Goal: Task Accomplishment & Management: Complete application form

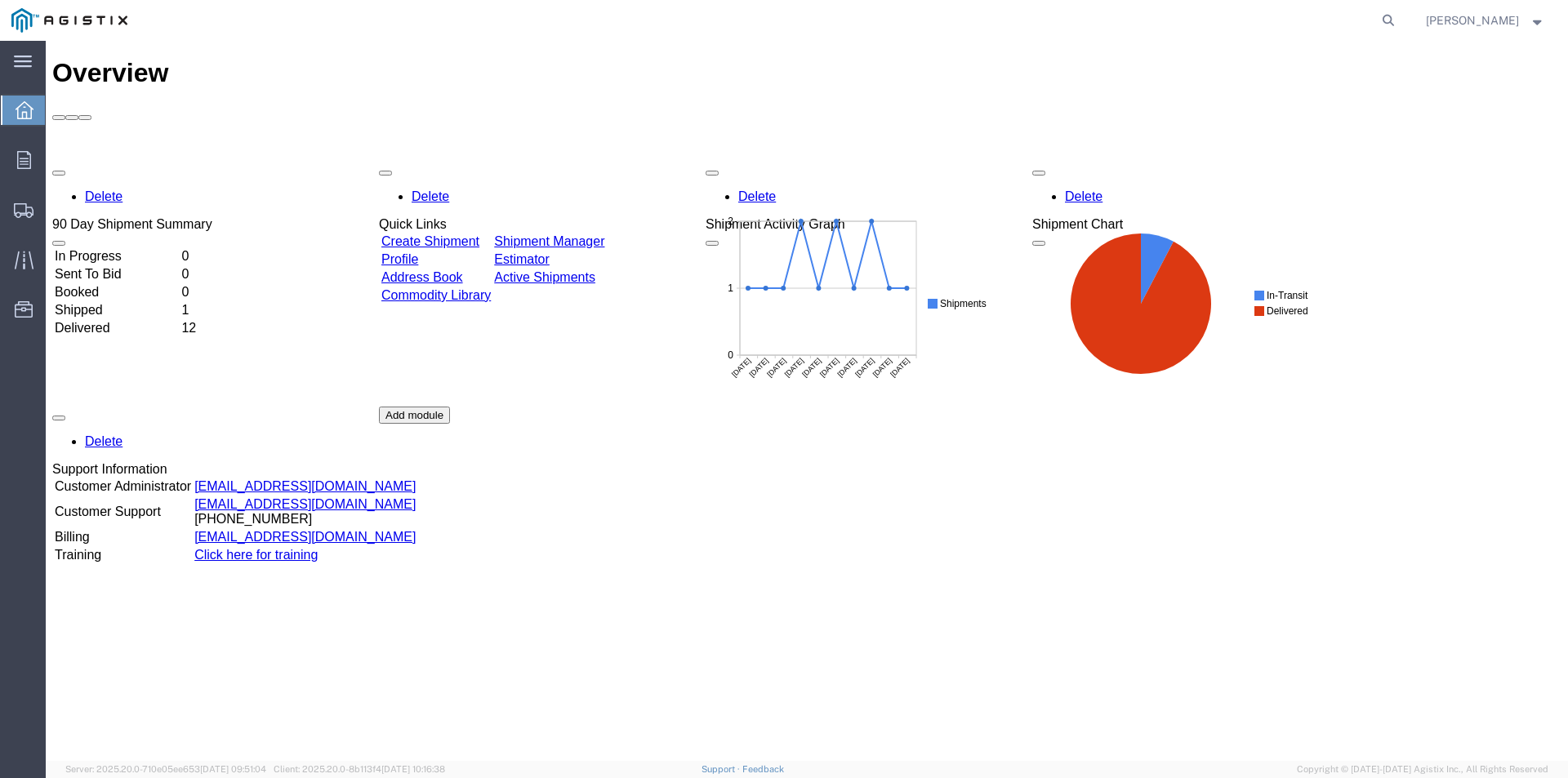
click at [469, 235] on link "Create Shipment" at bounding box center [430, 241] width 98 height 14
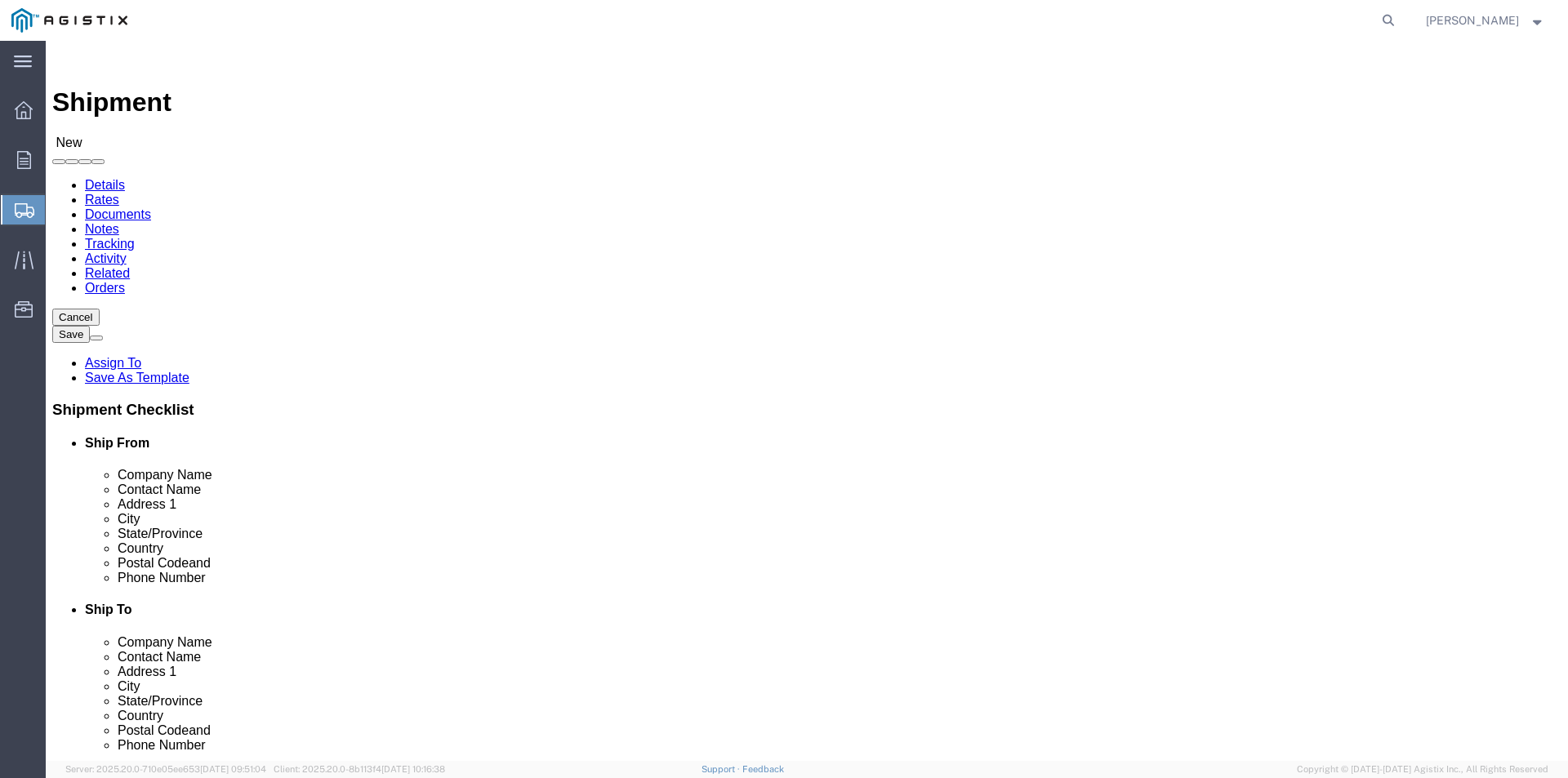
select select
click icon
click input "text"
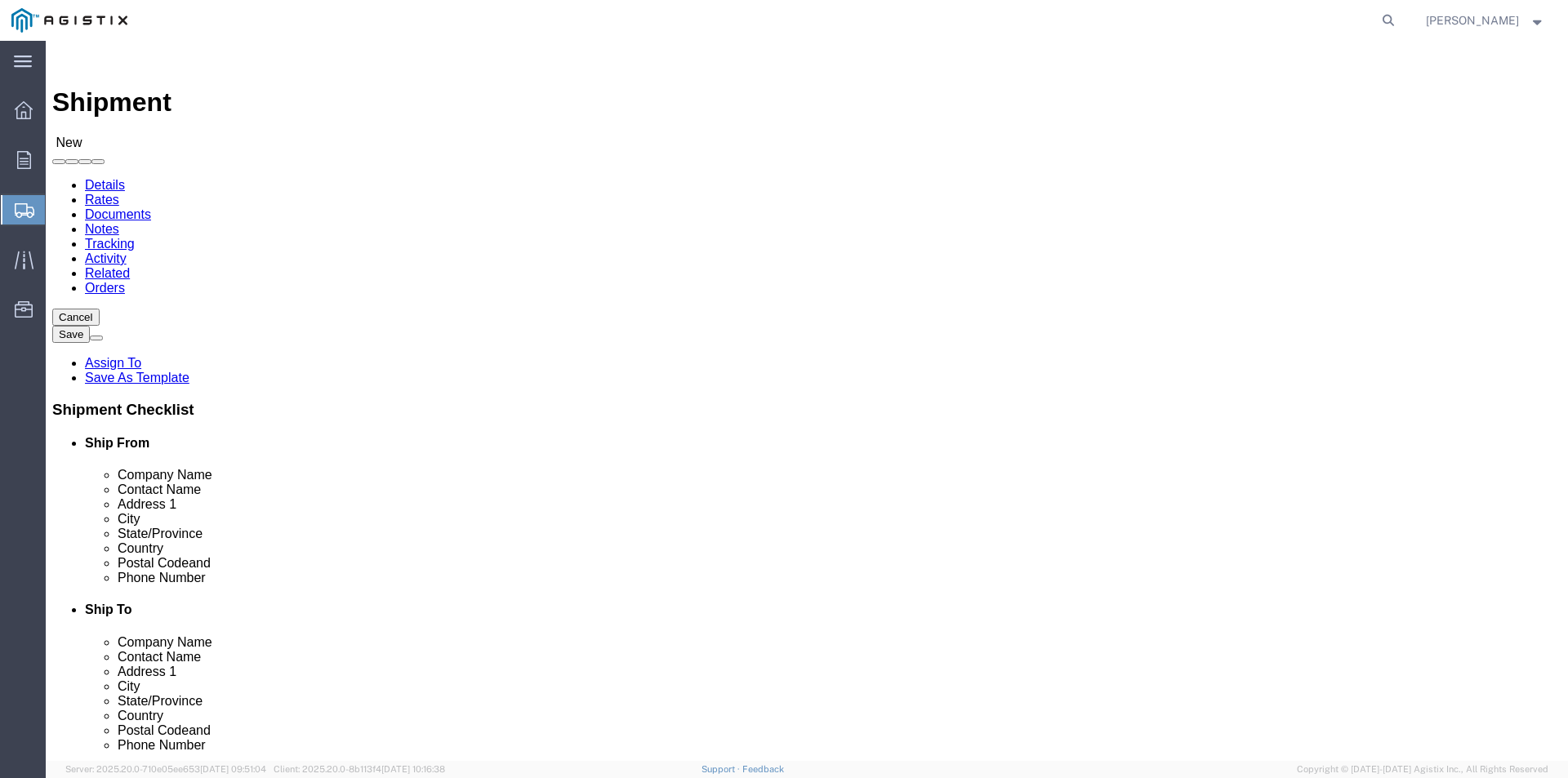
type input "afl telecommunications"
click input "text"
click input "afl telecommunications"
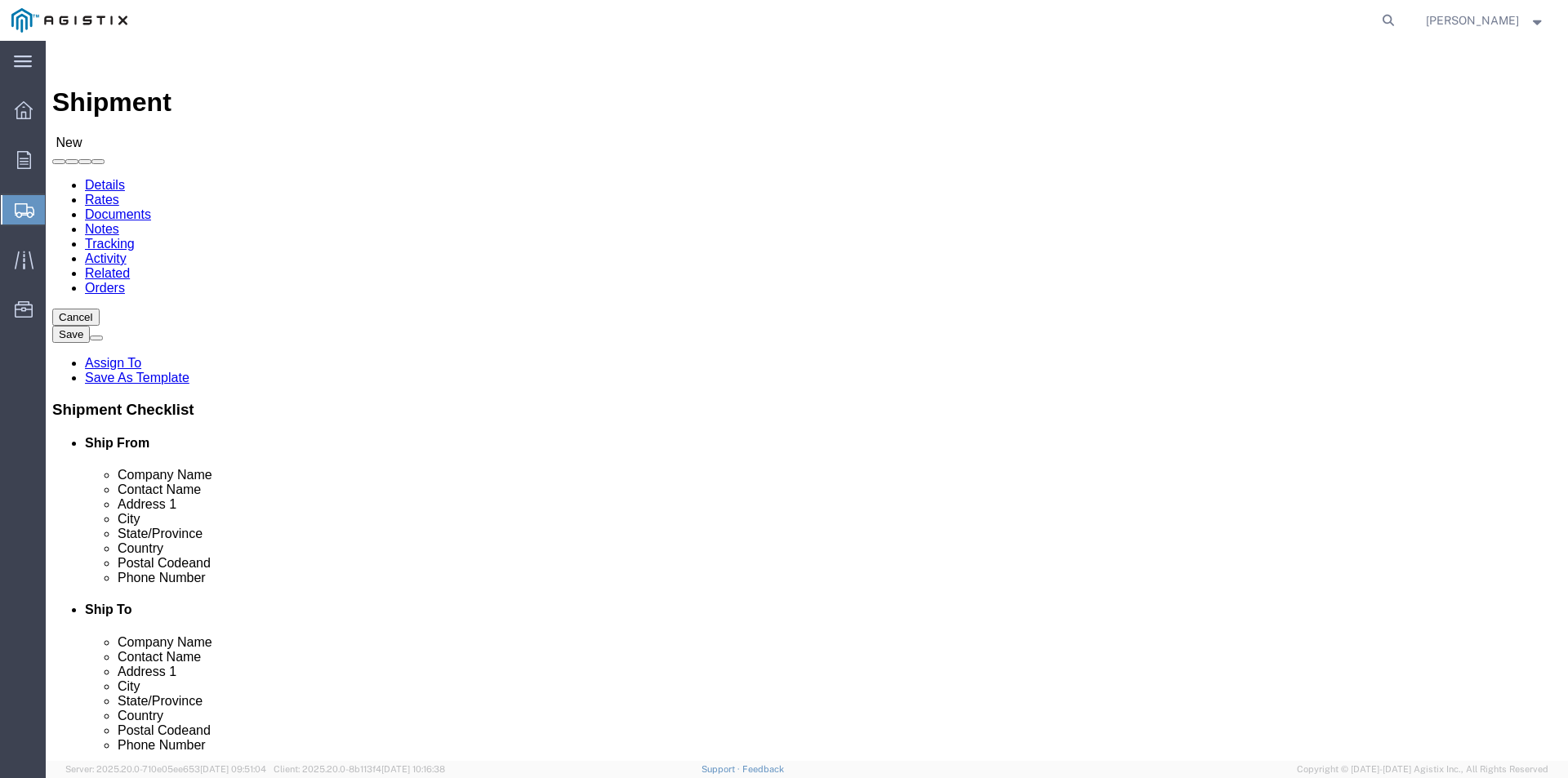
click input "afl telecommunications"
click input "text"
type input "t"
type input "[PERSON_NAME]"
click input "text"
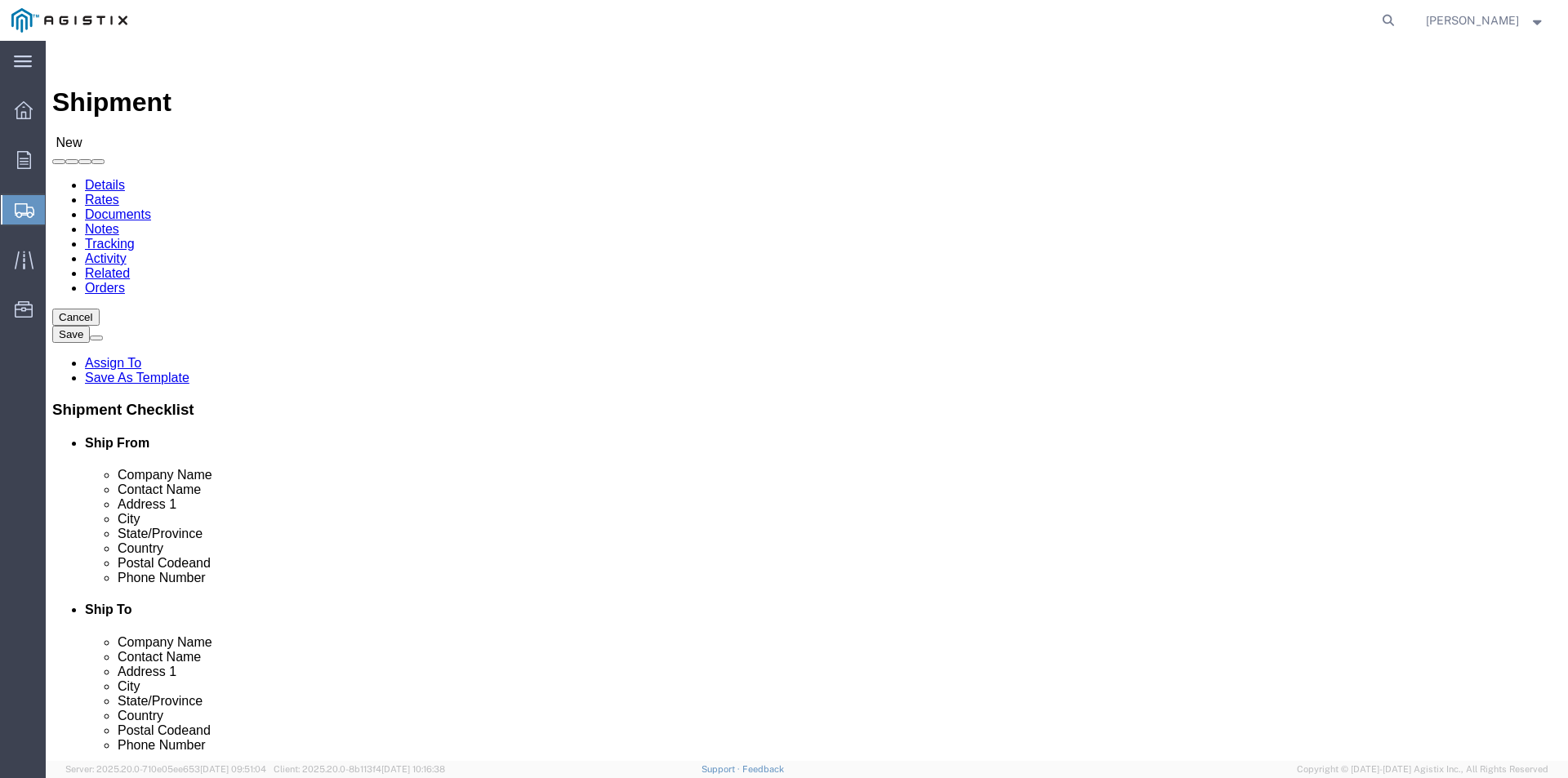
type input "[STREET_ADDRESS]."
click input "text"
type input "[PERSON_NAME]"
click p "- AFL - ([PERSON_NAME]) [STREET_ADDRESS][PERSON_NAME]"
select select "SC"
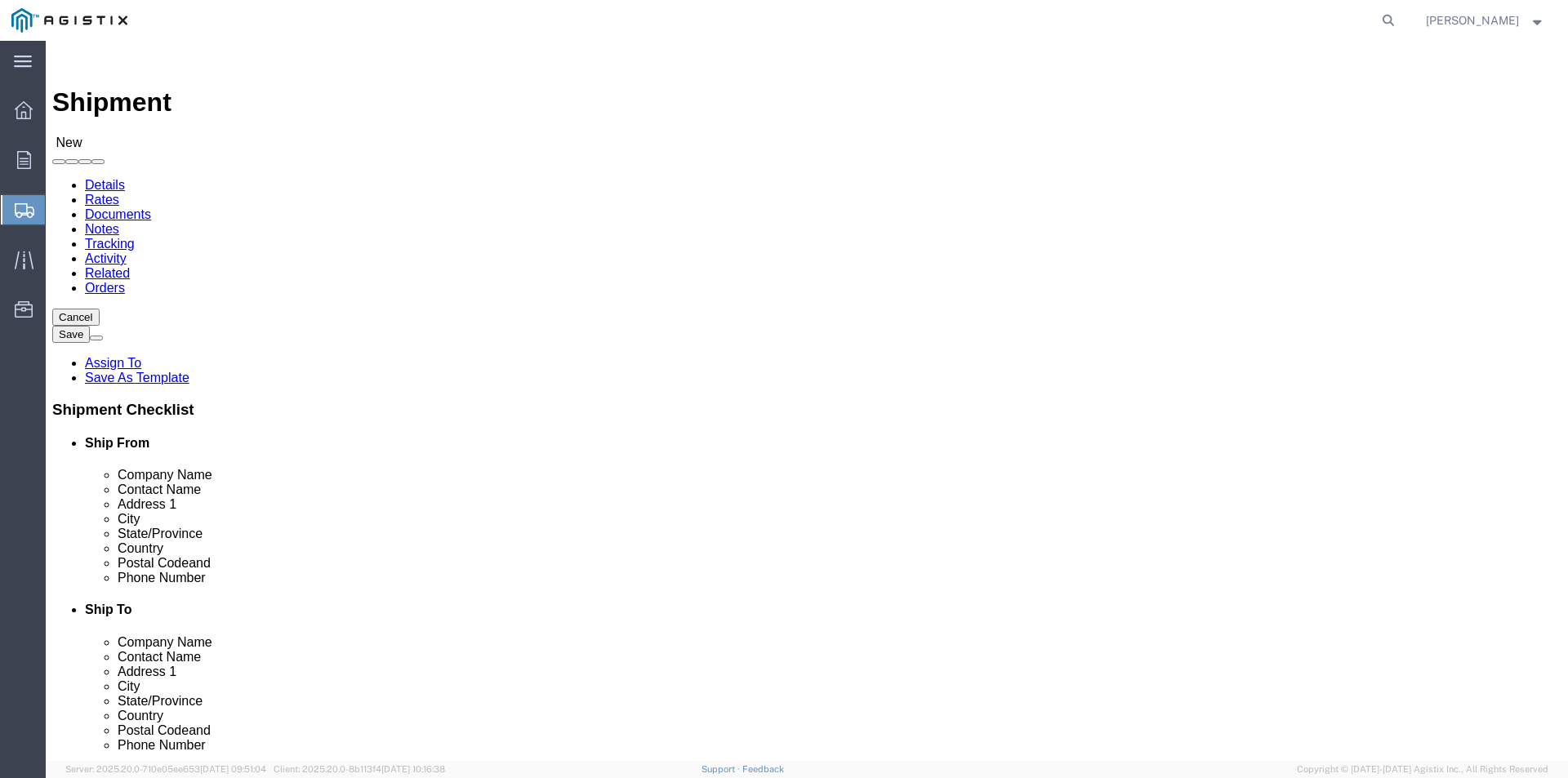
type input "[PERSON_NAME]"
click input "[PERSON_NAME]"
type input "H"
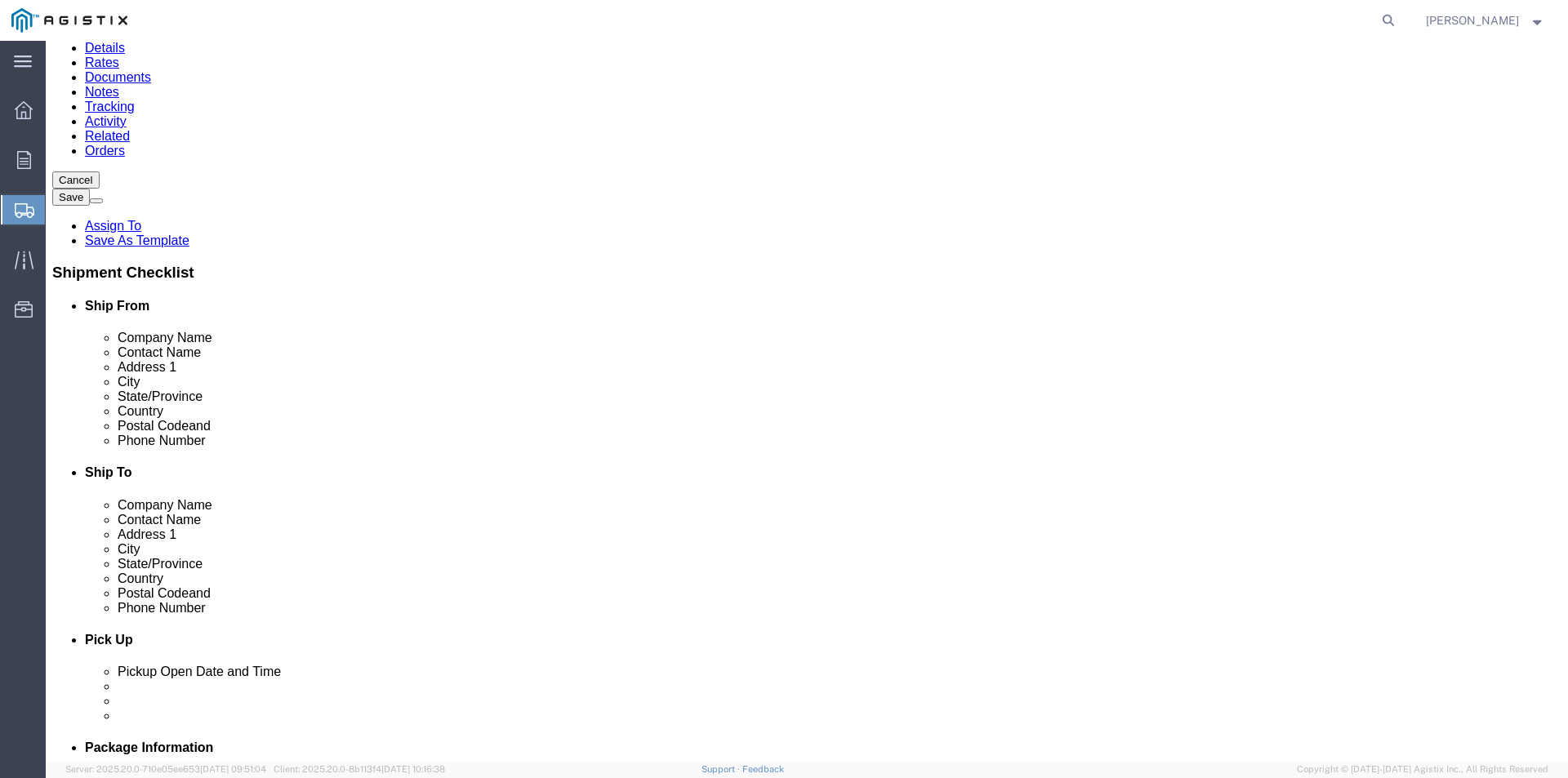
scroll to position [163, 0]
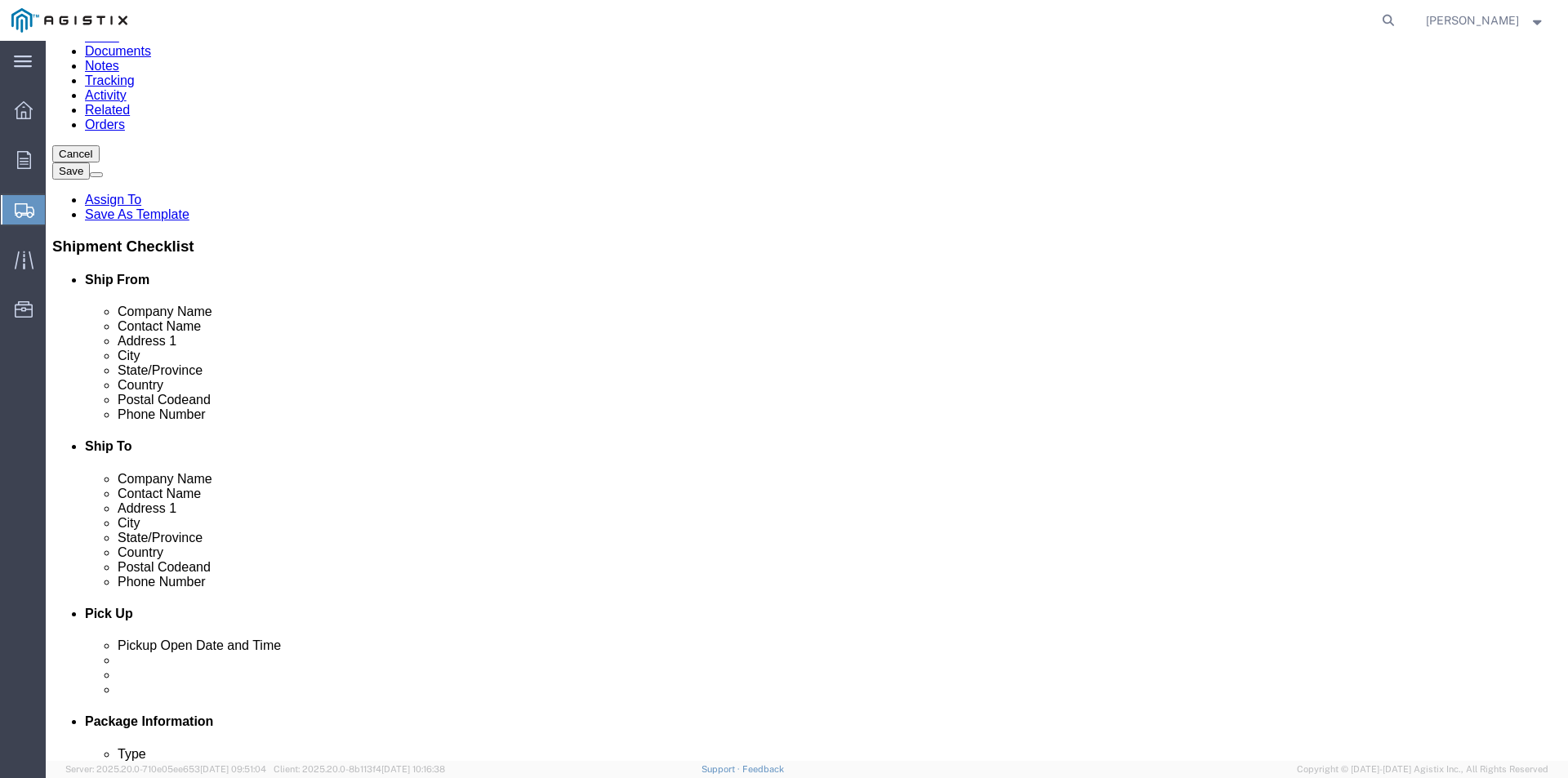
type input "[PERSON_NAME]"
click input "text"
type input "P"
click label "Address 1"
click icon
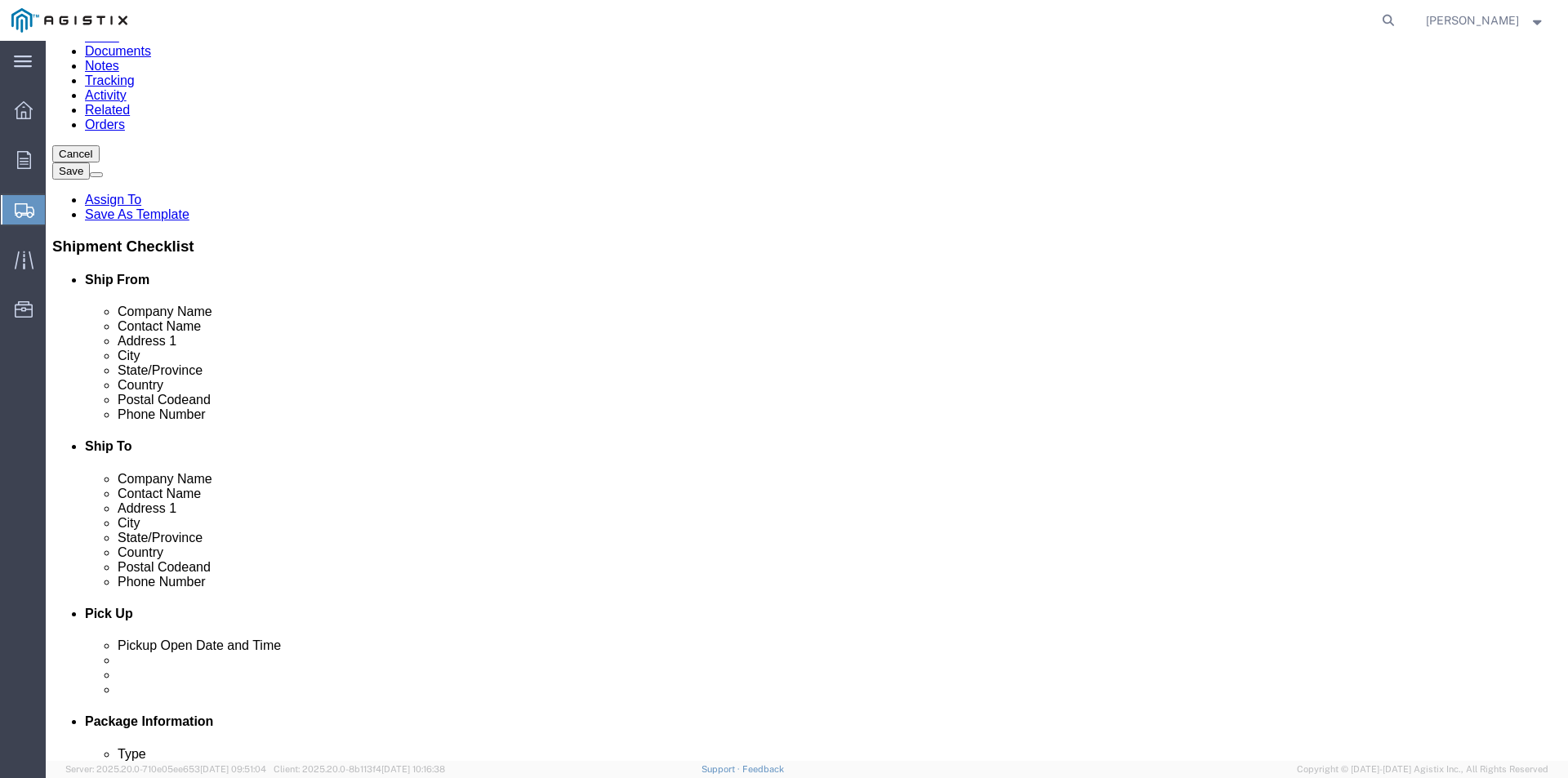
click icon
click input "text"
select select "46073"
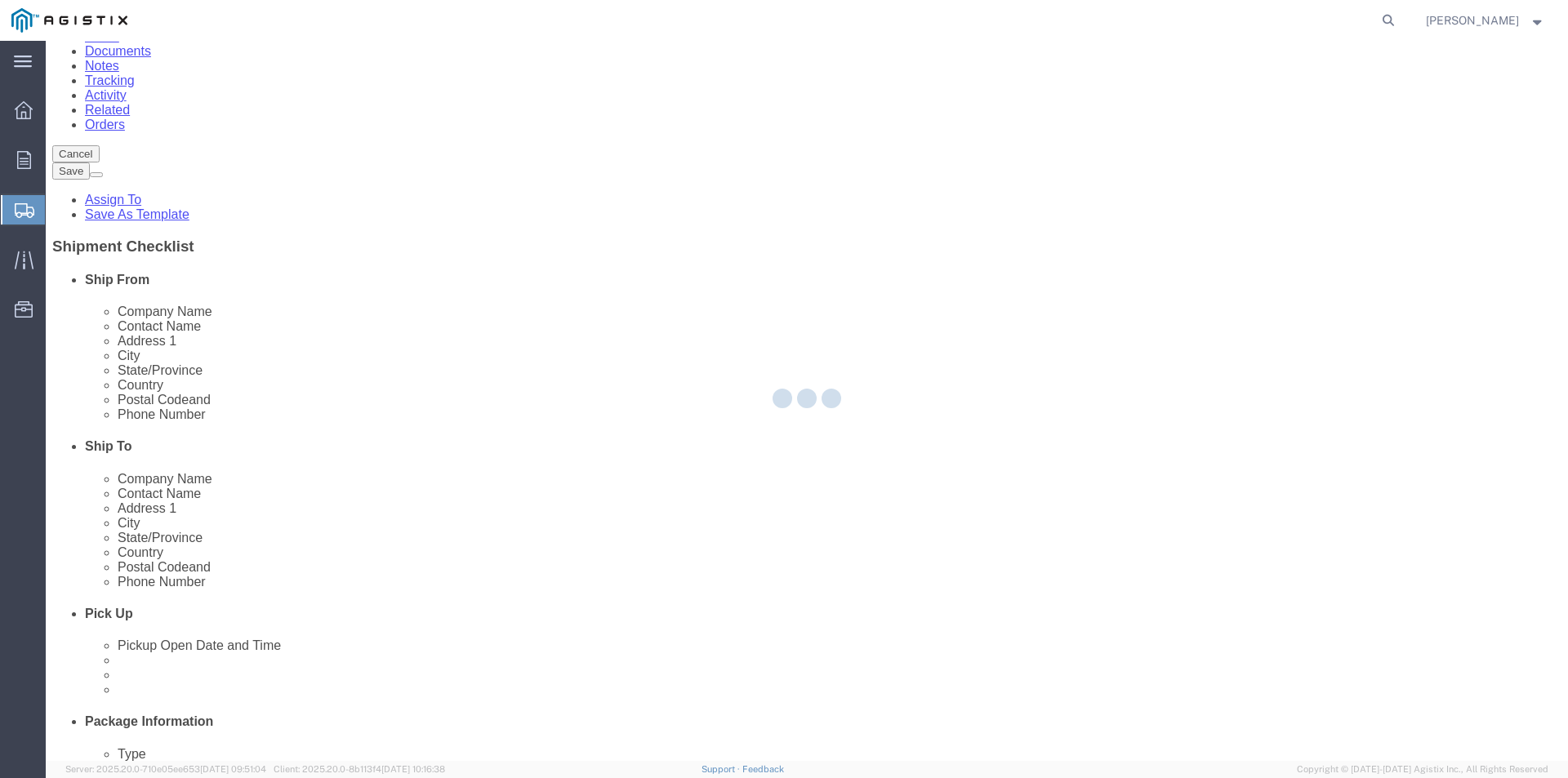
select select "CA"
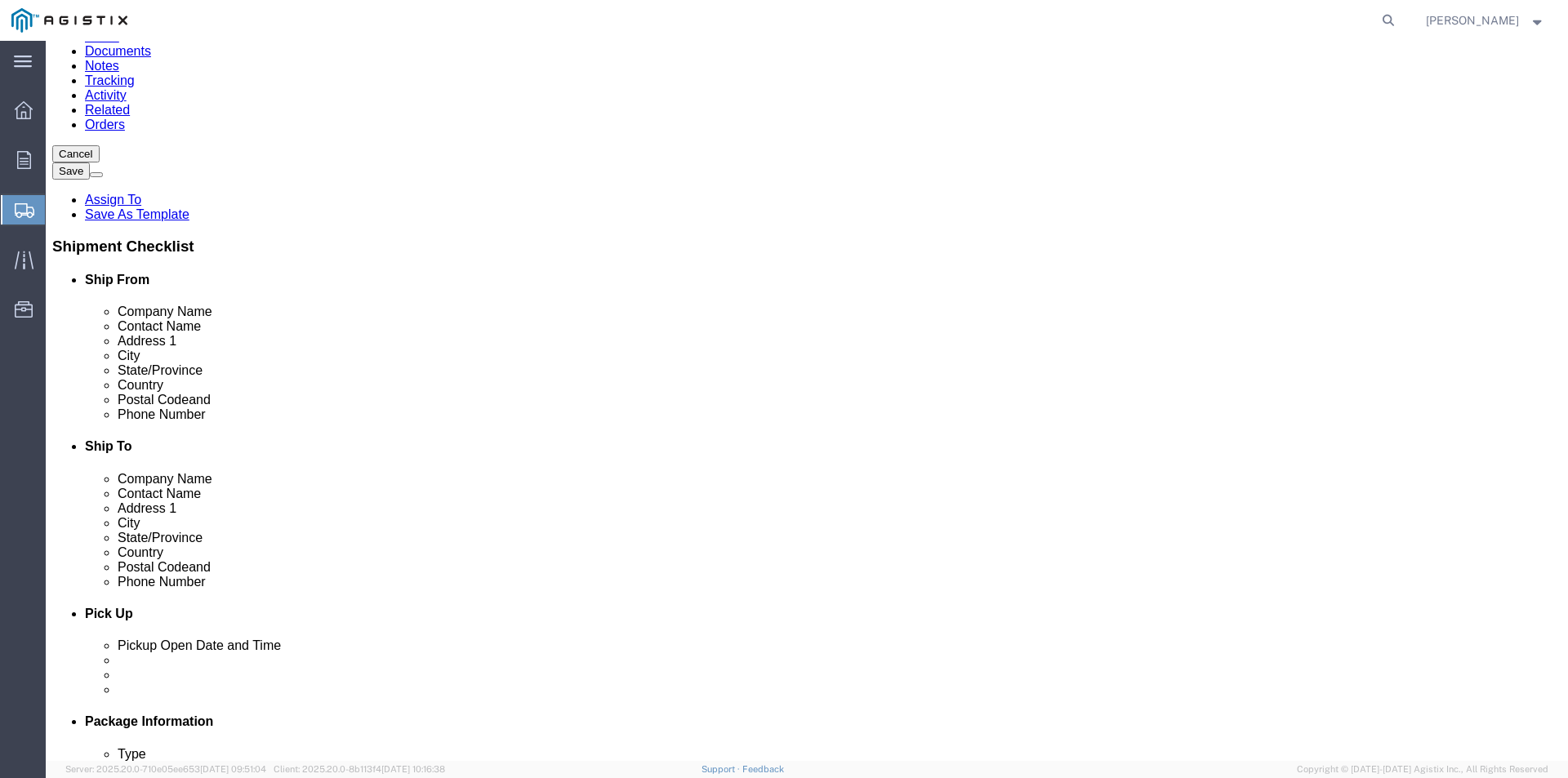
scroll to position [2595, 0]
select select "19740"
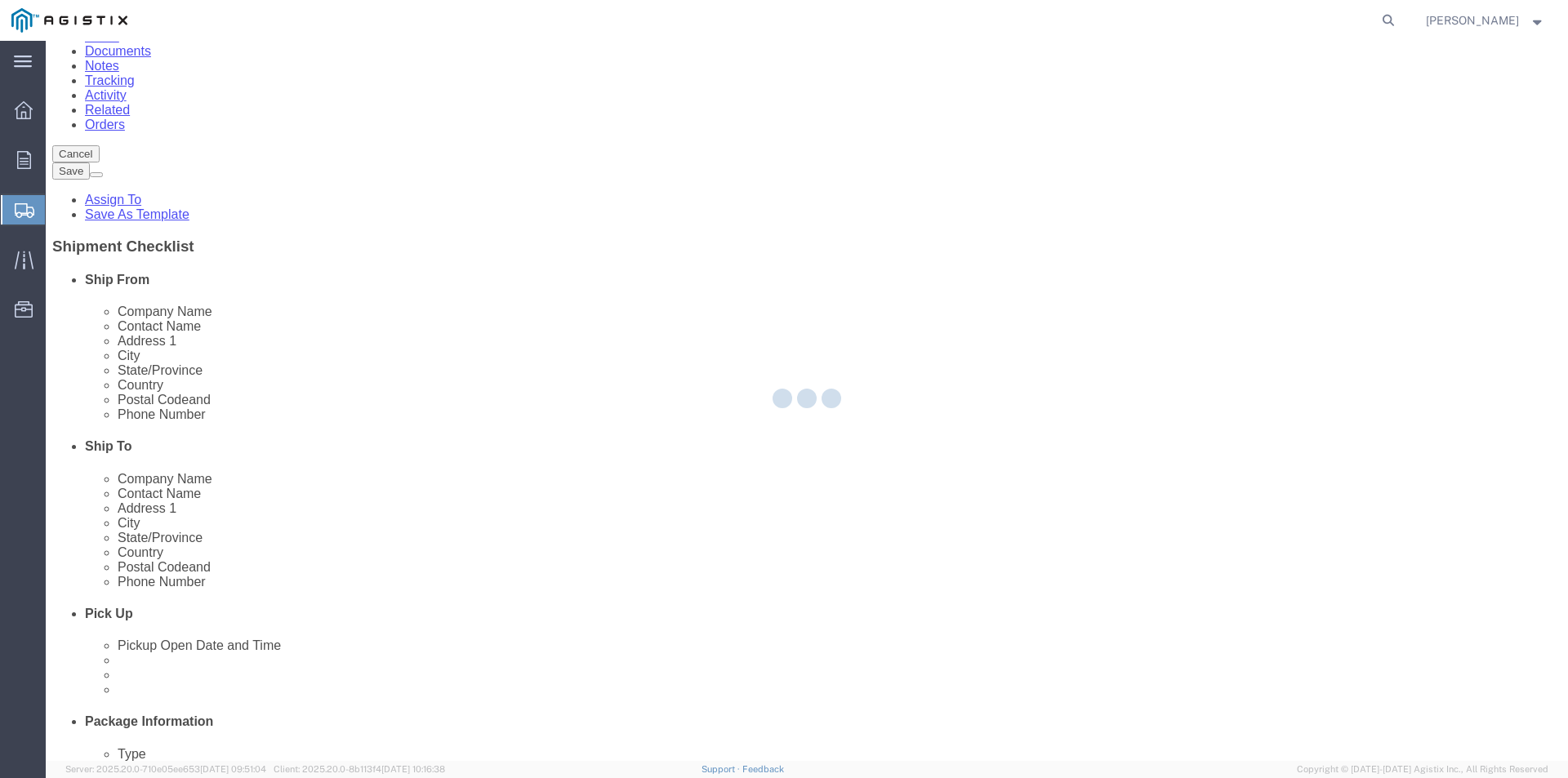
select select "CA"
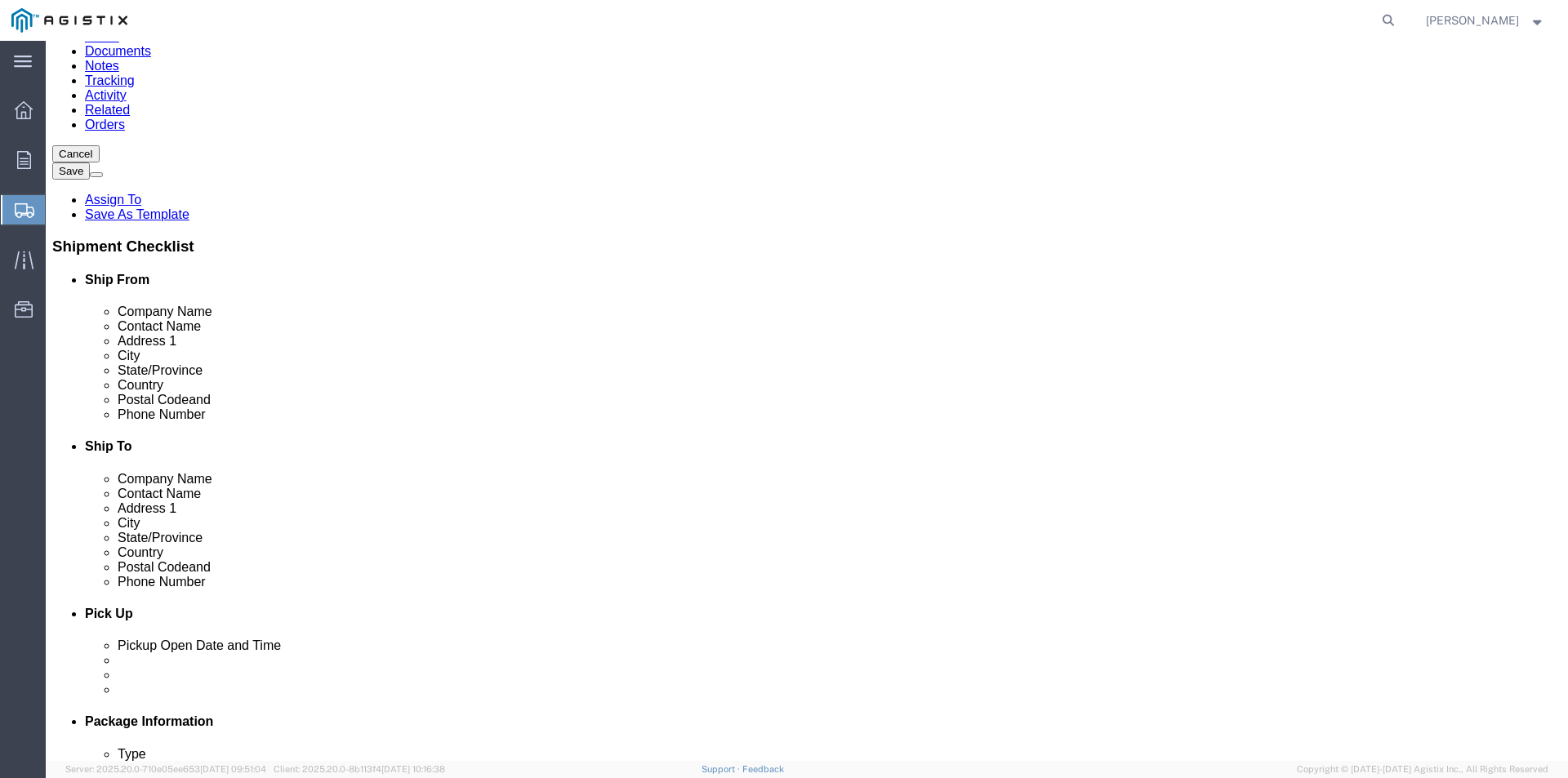
click input "text"
type input "[PERSON_NAME]/[PERSON_NAME]"
click input "text"
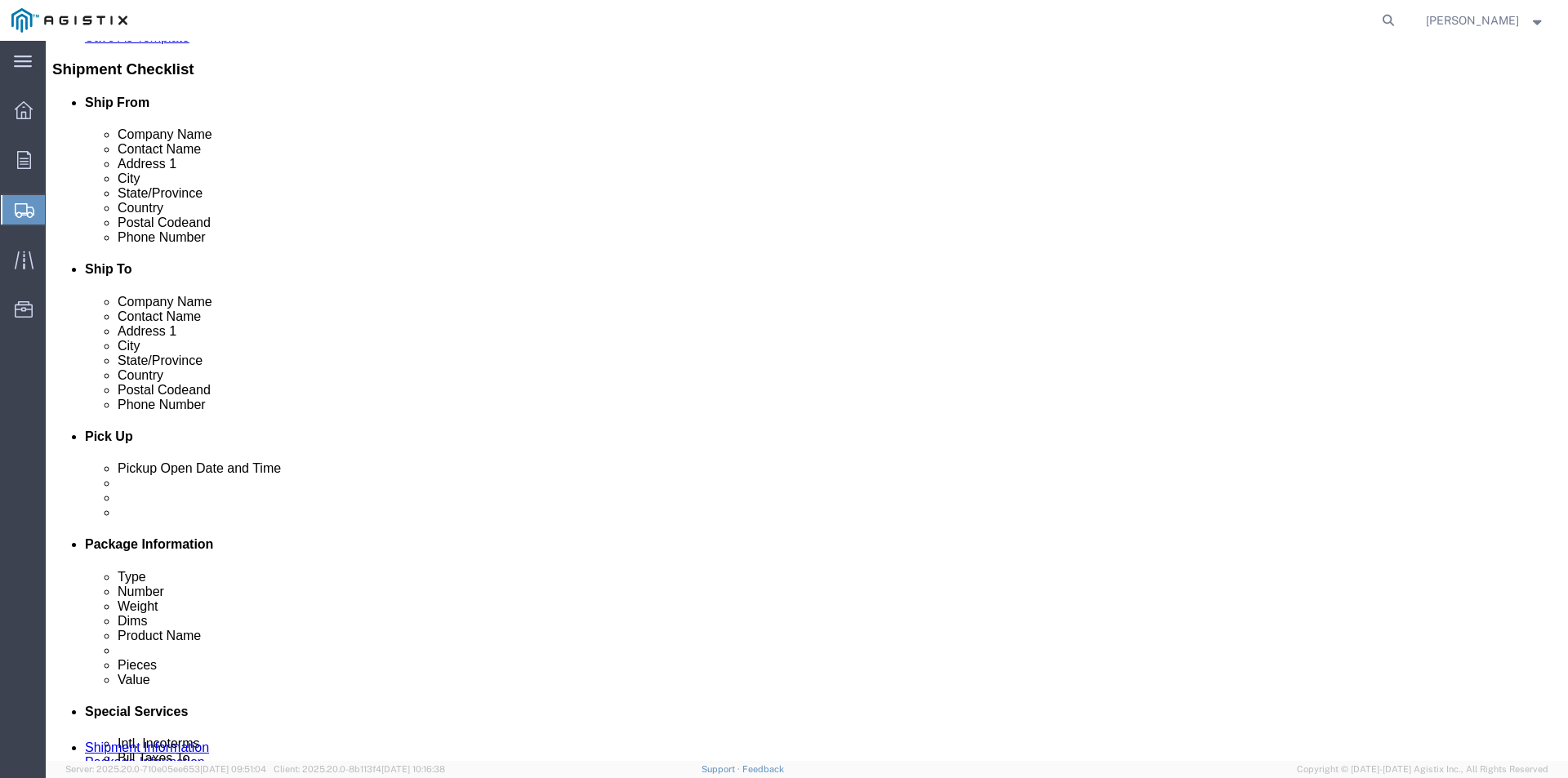
scroll to position [490, 0]
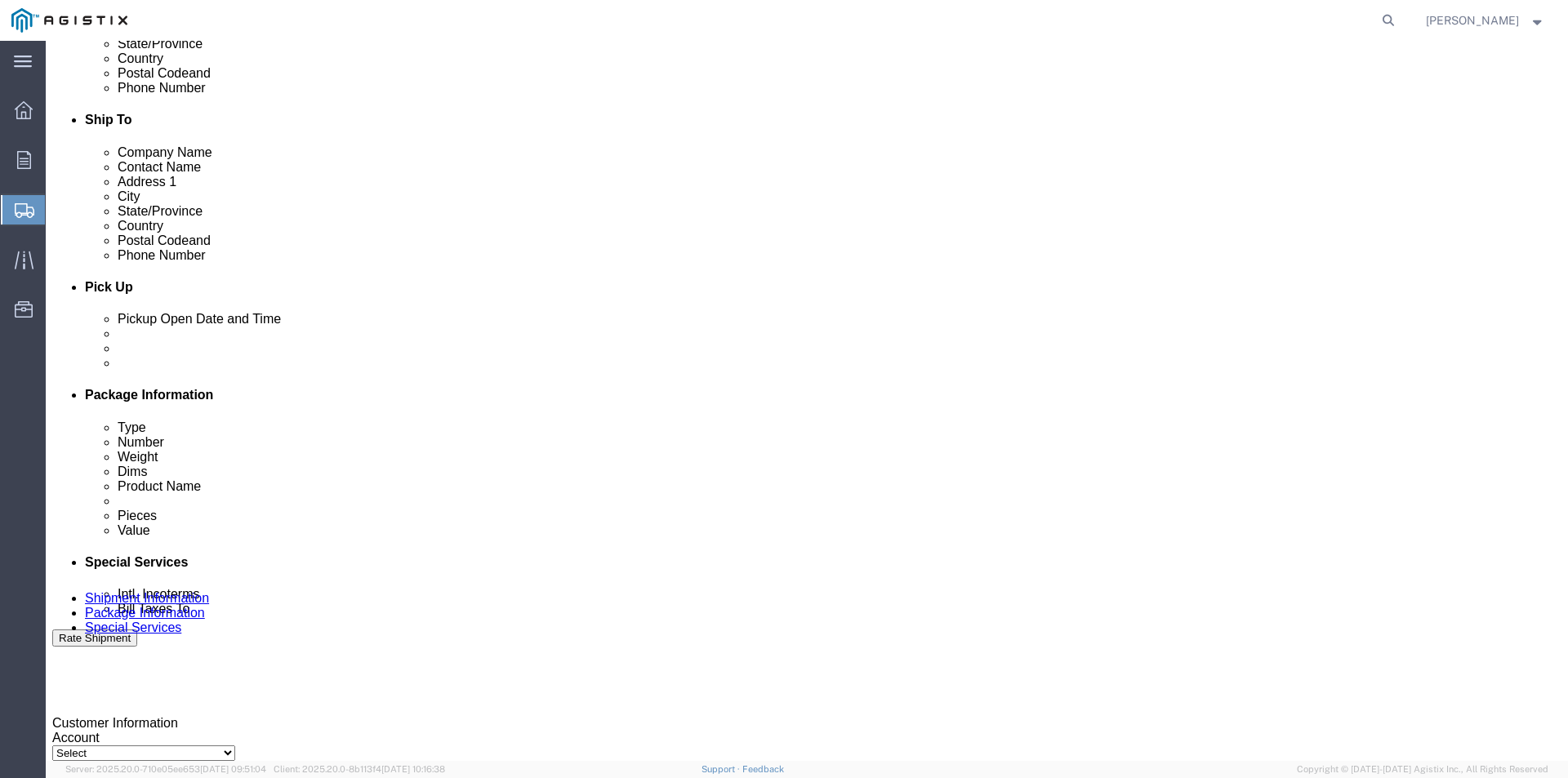
type input "[PHONE_NUMBER]"
click div "[DATE] 3:00 PM"
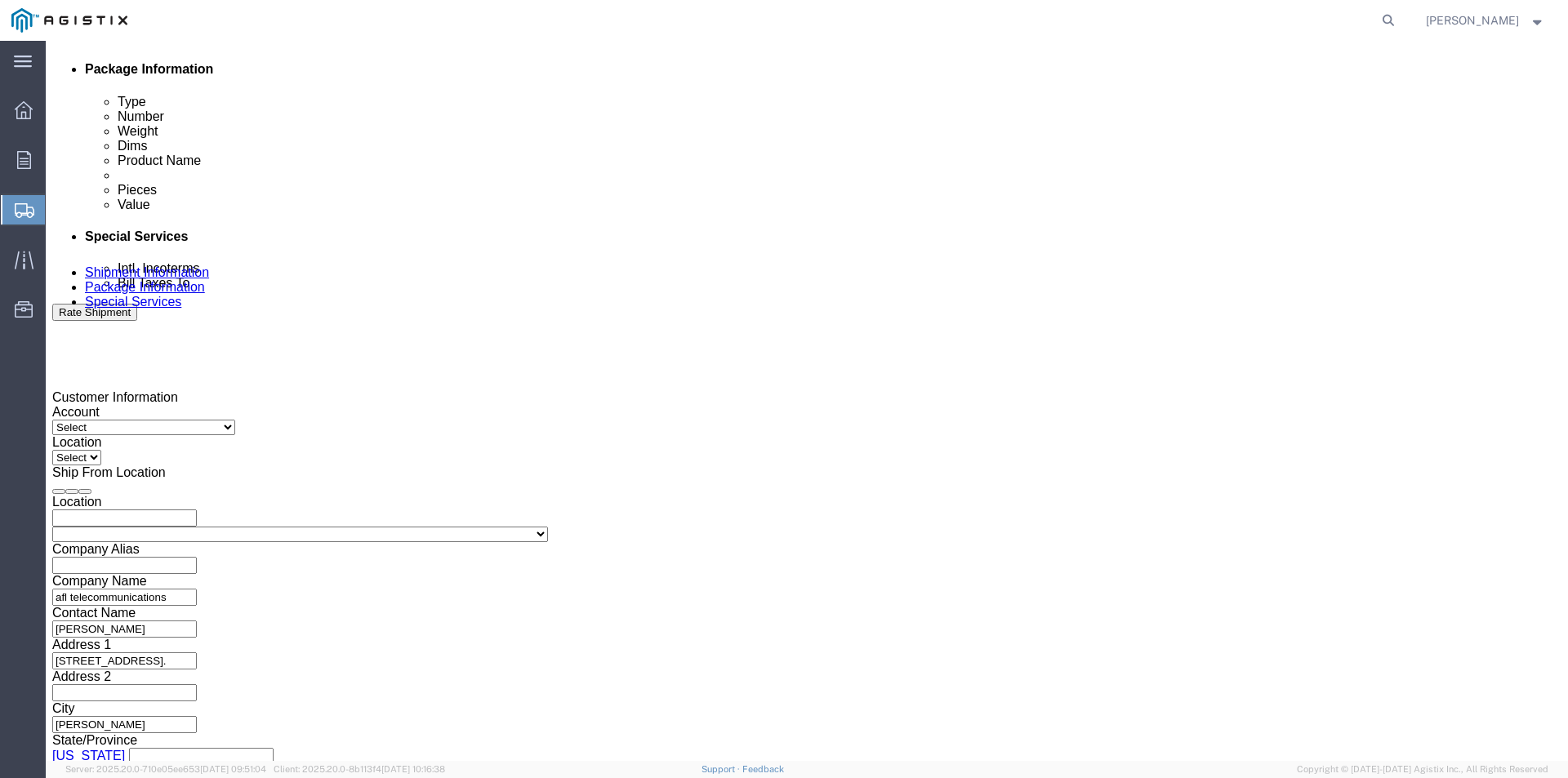
click input "4:00 PM"
type input "4:30 PM"
click button "Apply"
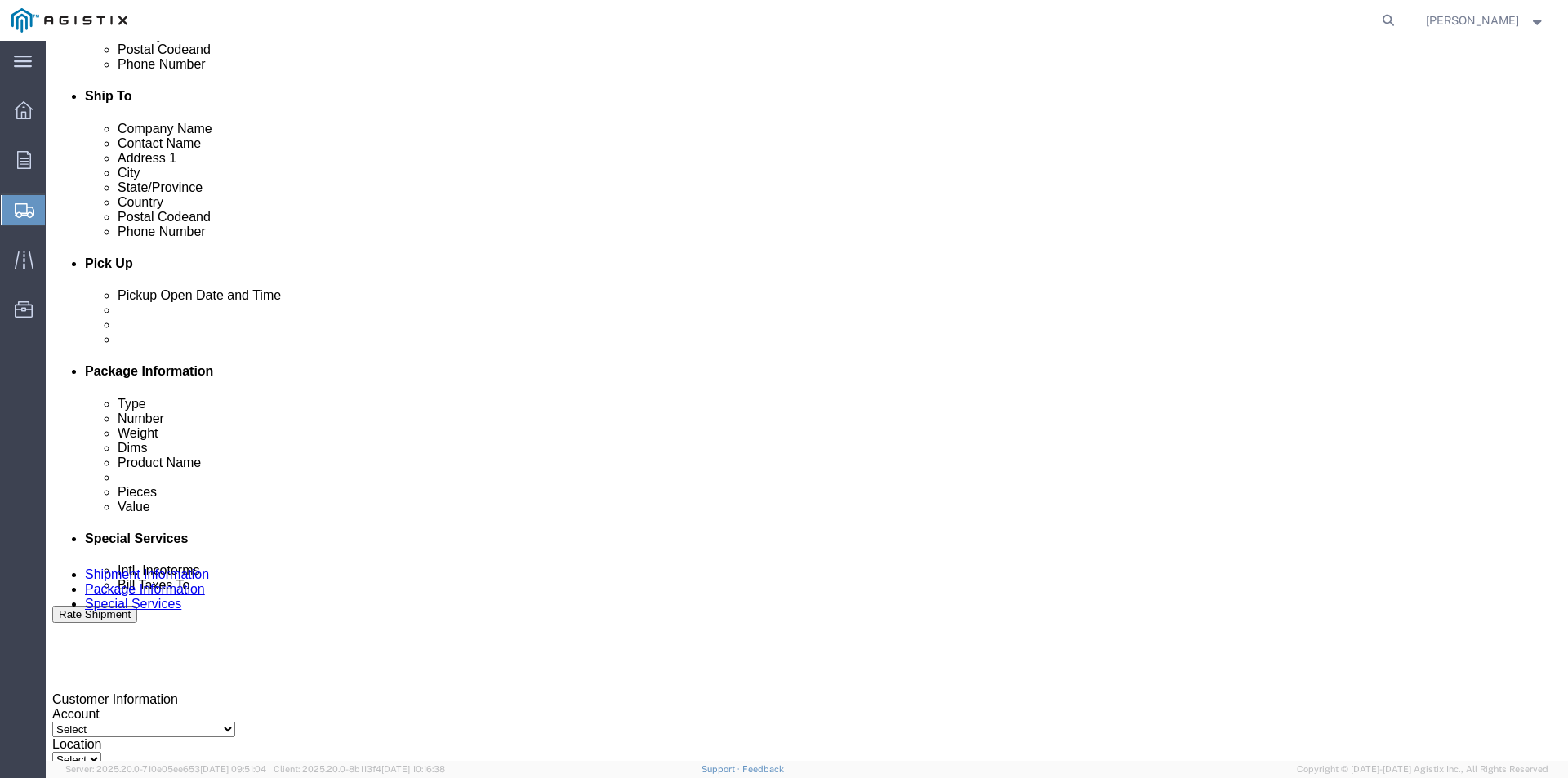
scroll to position [489, 0]
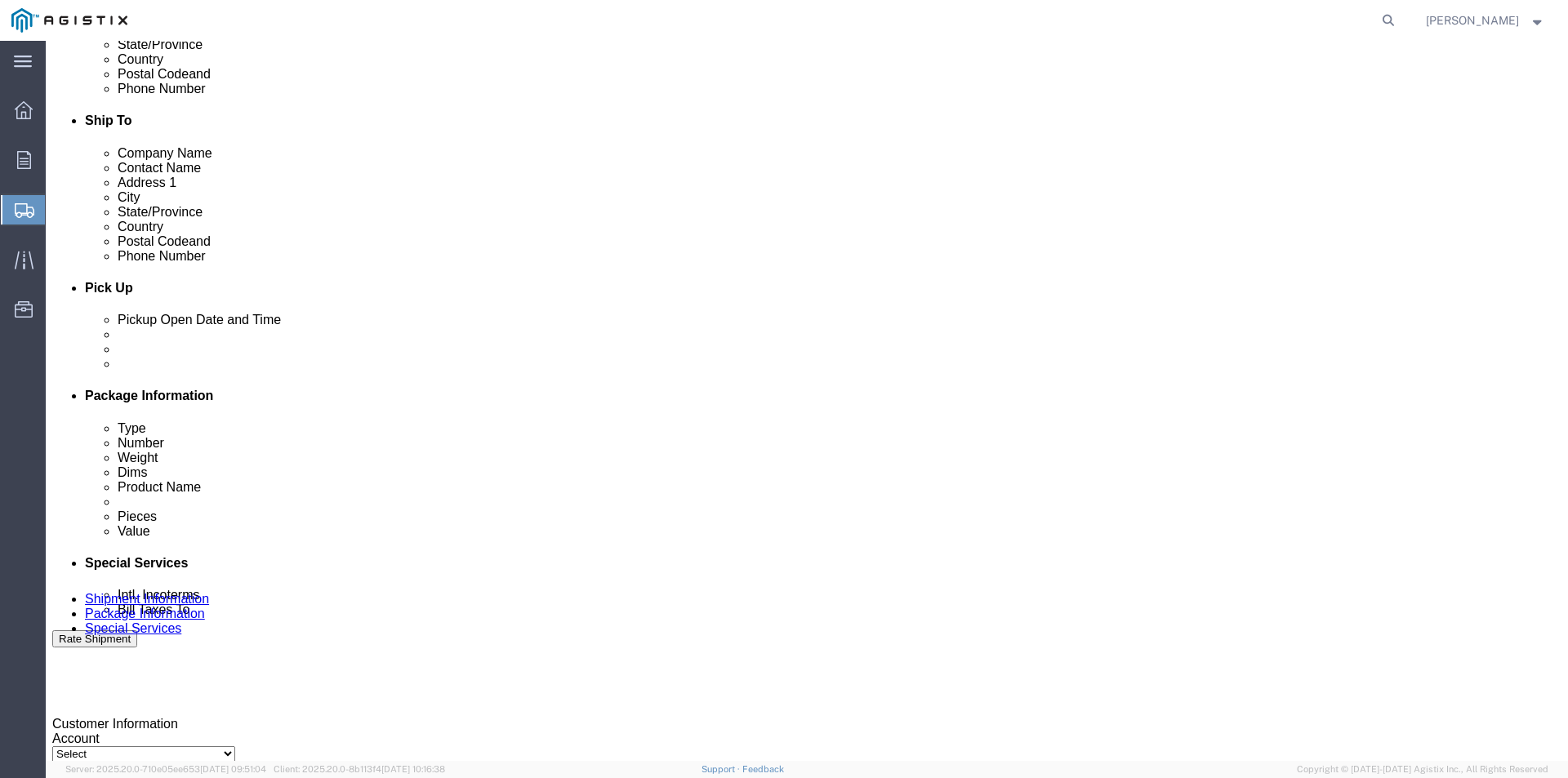
click div
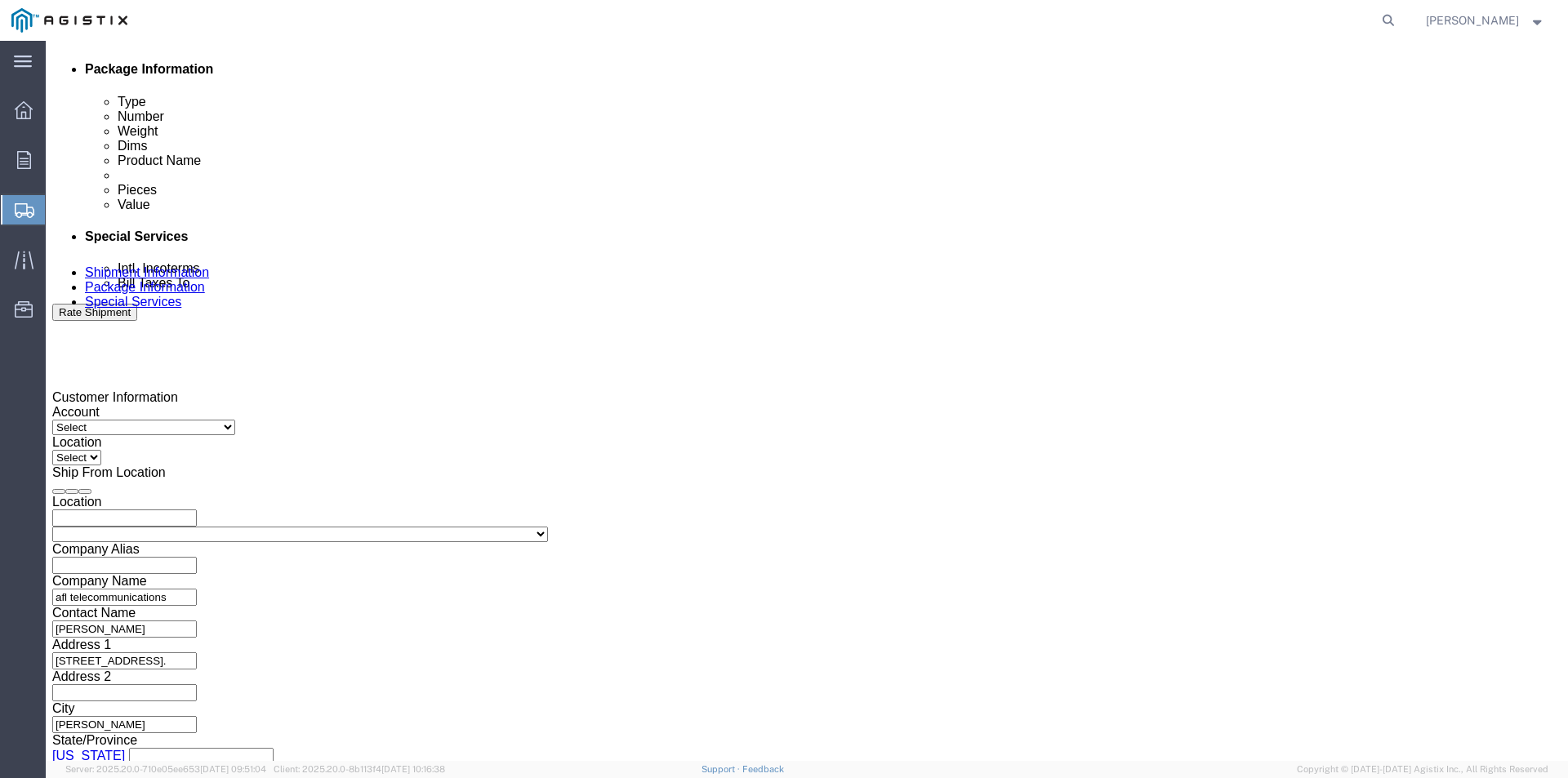
click input "5:30 PM"
type input "1:30 PM"
click button "Apply"
click icon
click div
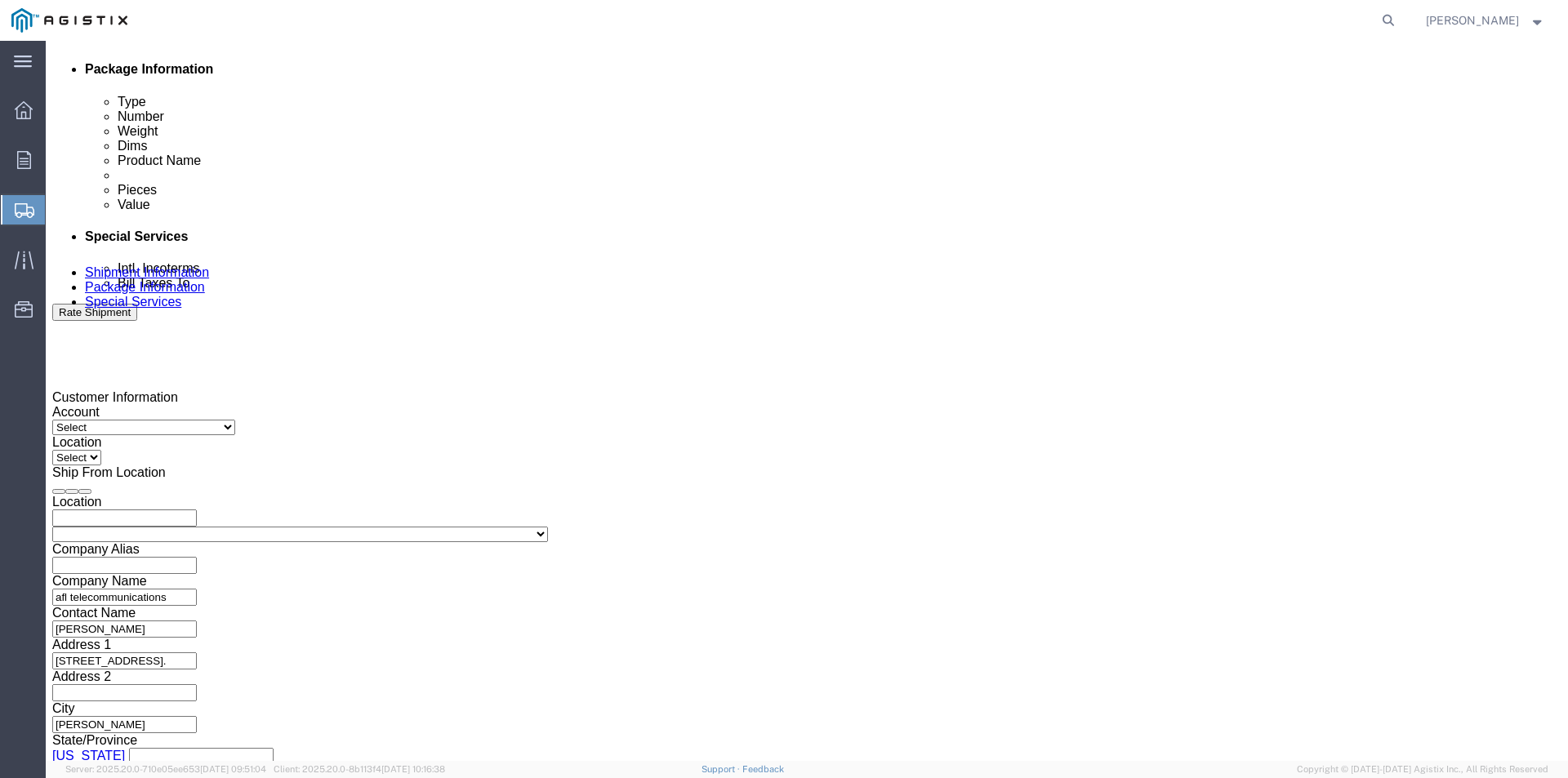
type input "4:30 PM"
click button "Apply"
click button "Continue"
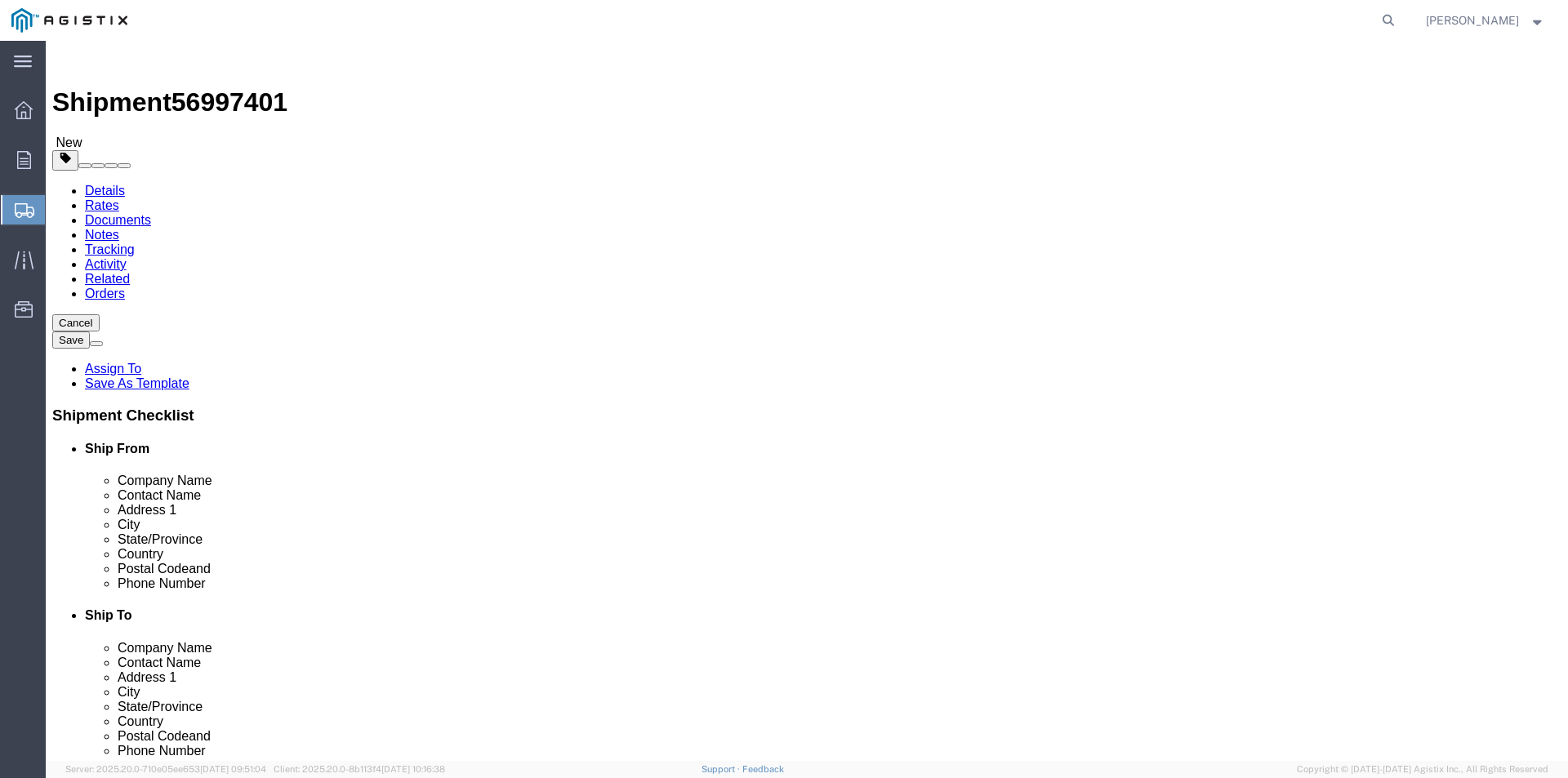
click select "Select Bale(s) Basket(s) Bolt(s) Bottle(s) Buckets Bulk Bundle(s) Can(s) Cardbo…"
click link "Add Content"
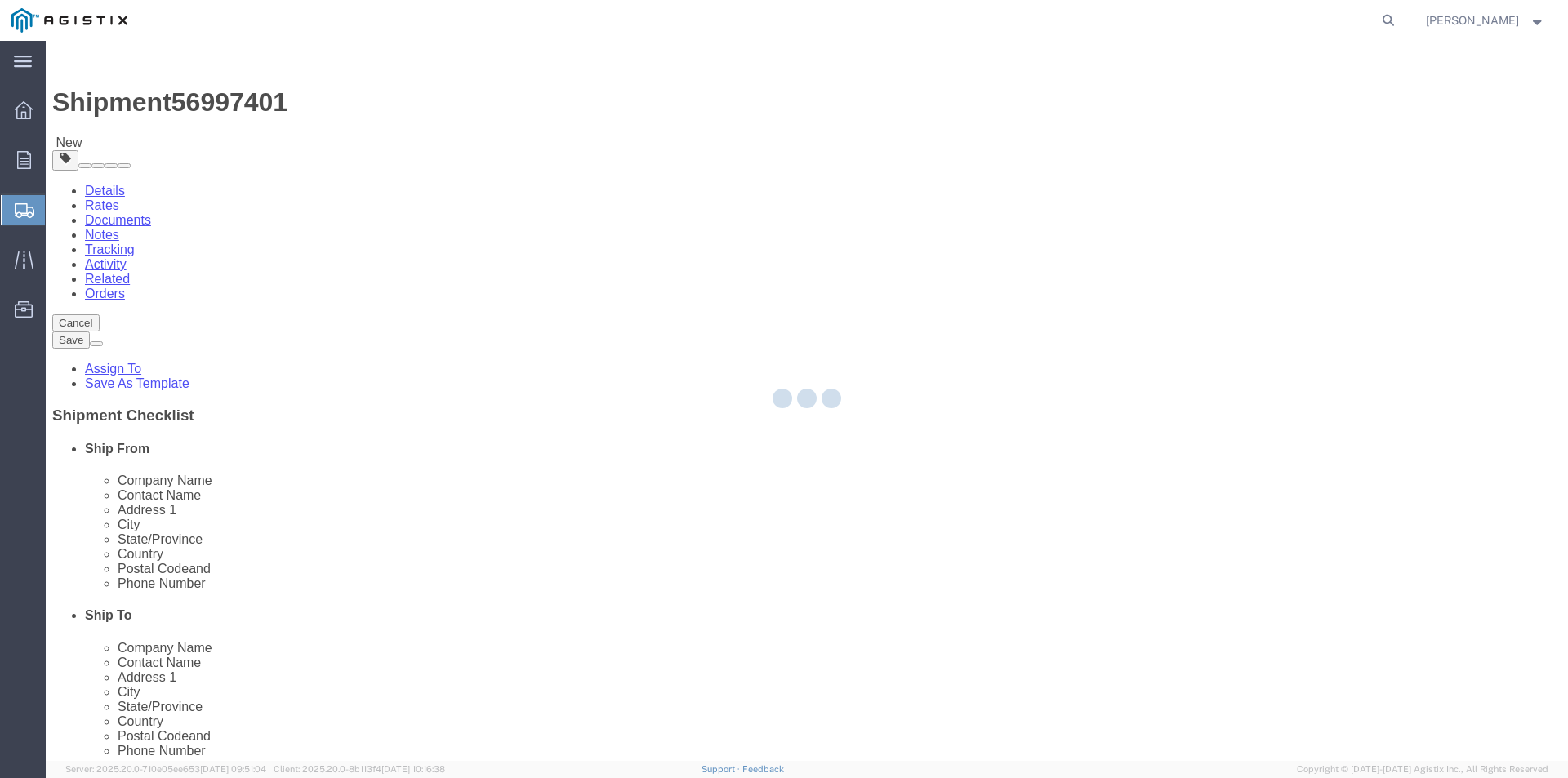
click at [432, 325] on div at bounding box center [807, 400] width 1523 height 720
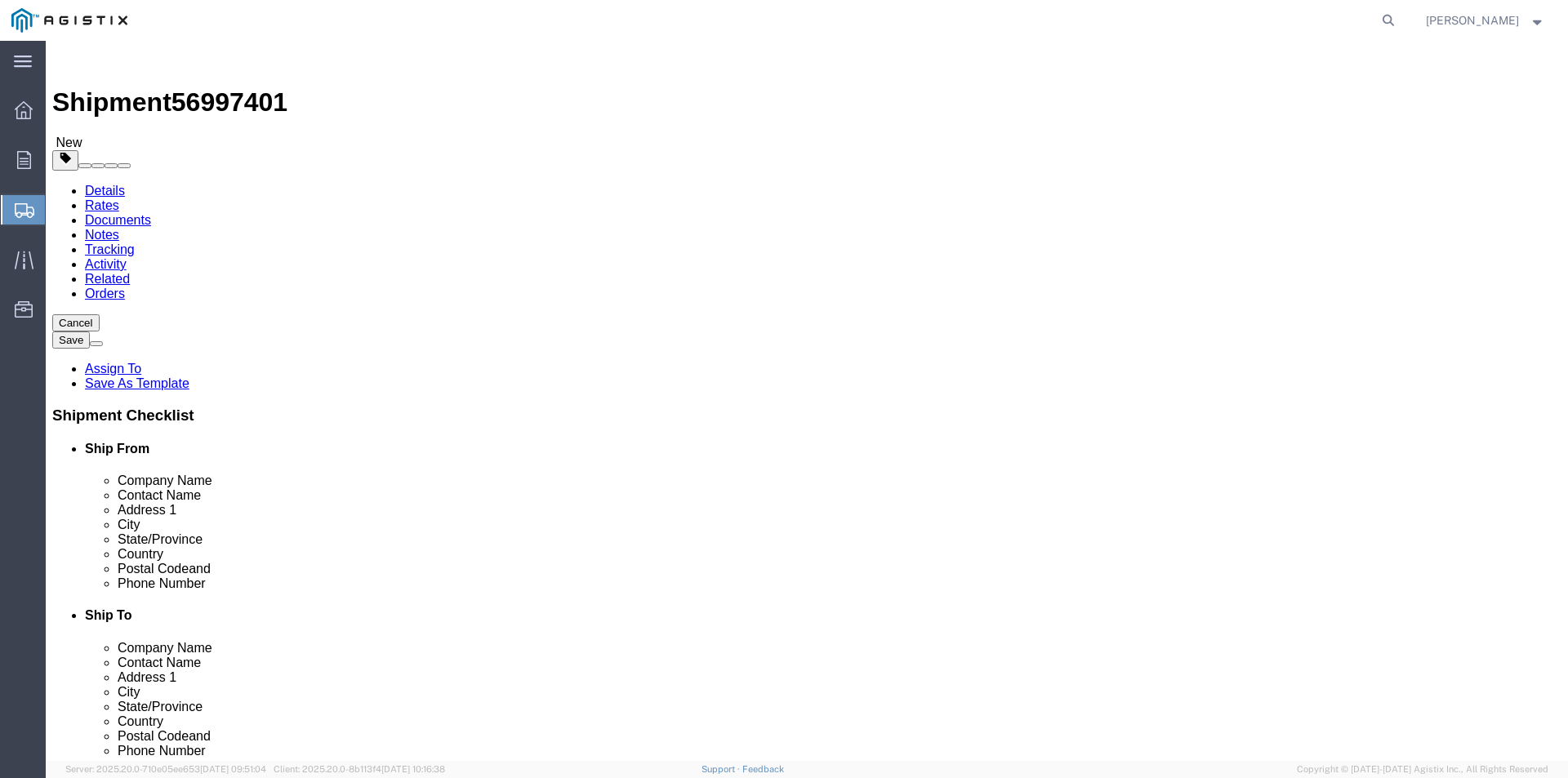
drag, startPoint x: 605, startPoint y: 332, endPoint x: 559, endPoint y: 291, distance: 61.6
click body "Shipment 56997401 New Details Rates Documents Notes Tracking Activity Related O…"
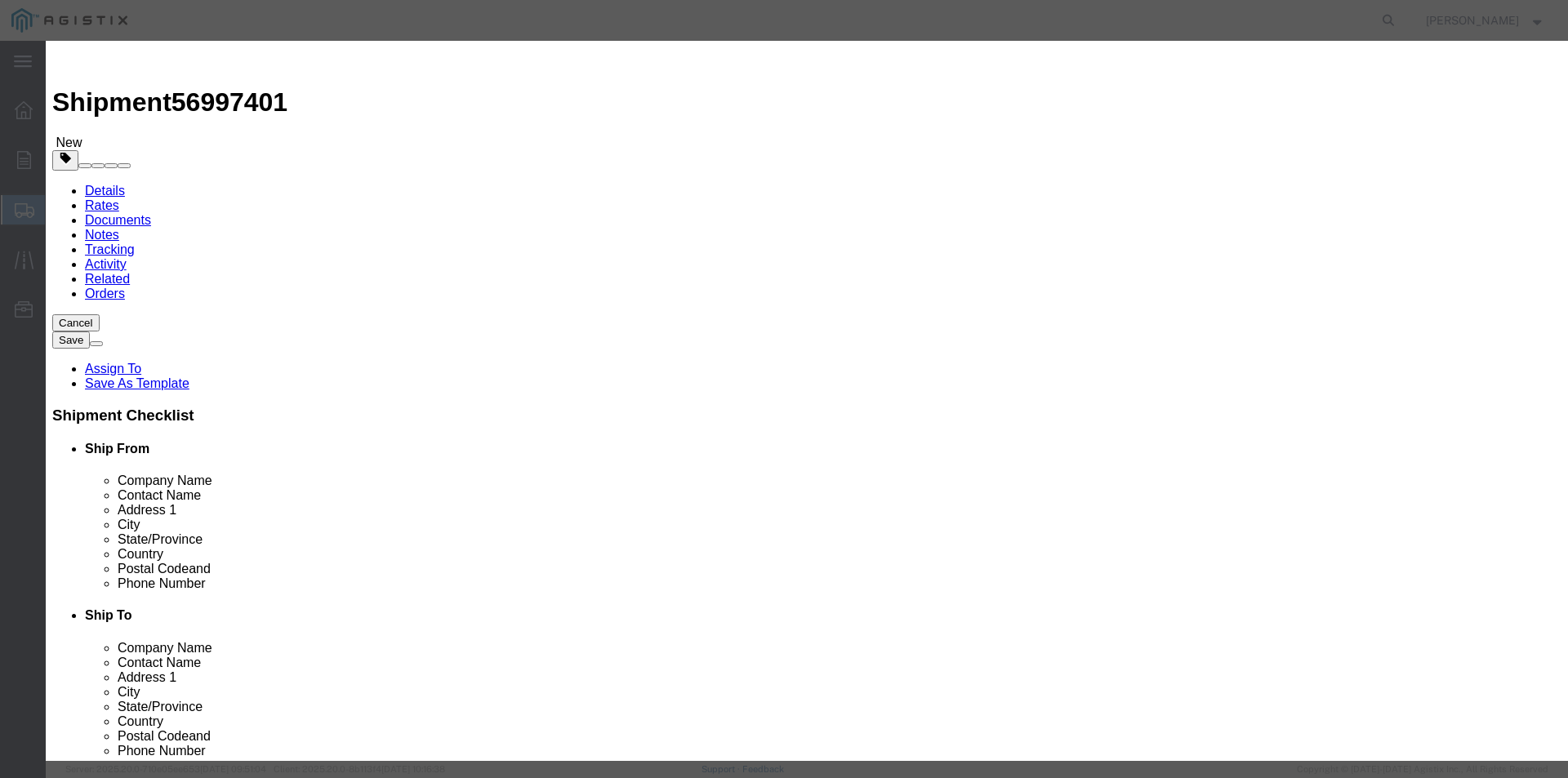
click icon "button"
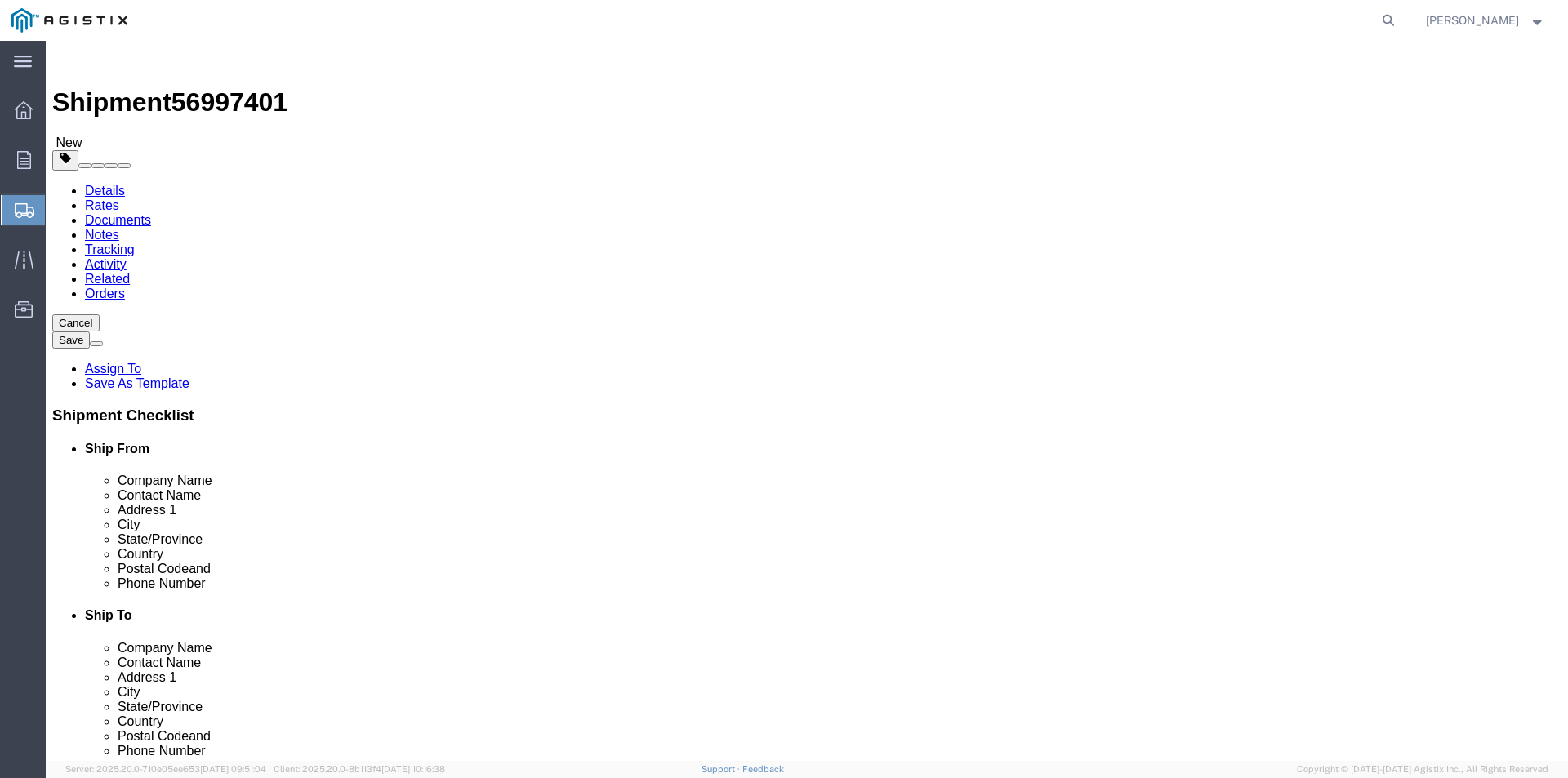
click select "Select Bale(s) Basket(s) Bolt(s) Bottle(s) Buckets Bulk Bundle(s) Can(s) Cardbo…"
select select "PONS"
click select "Select Bale(s) Basket(s) Bolt(s) Bottle(s) Buckets Bulk Bundle(s) Can(s) Cardbo…"
click input "text"
type input "1"
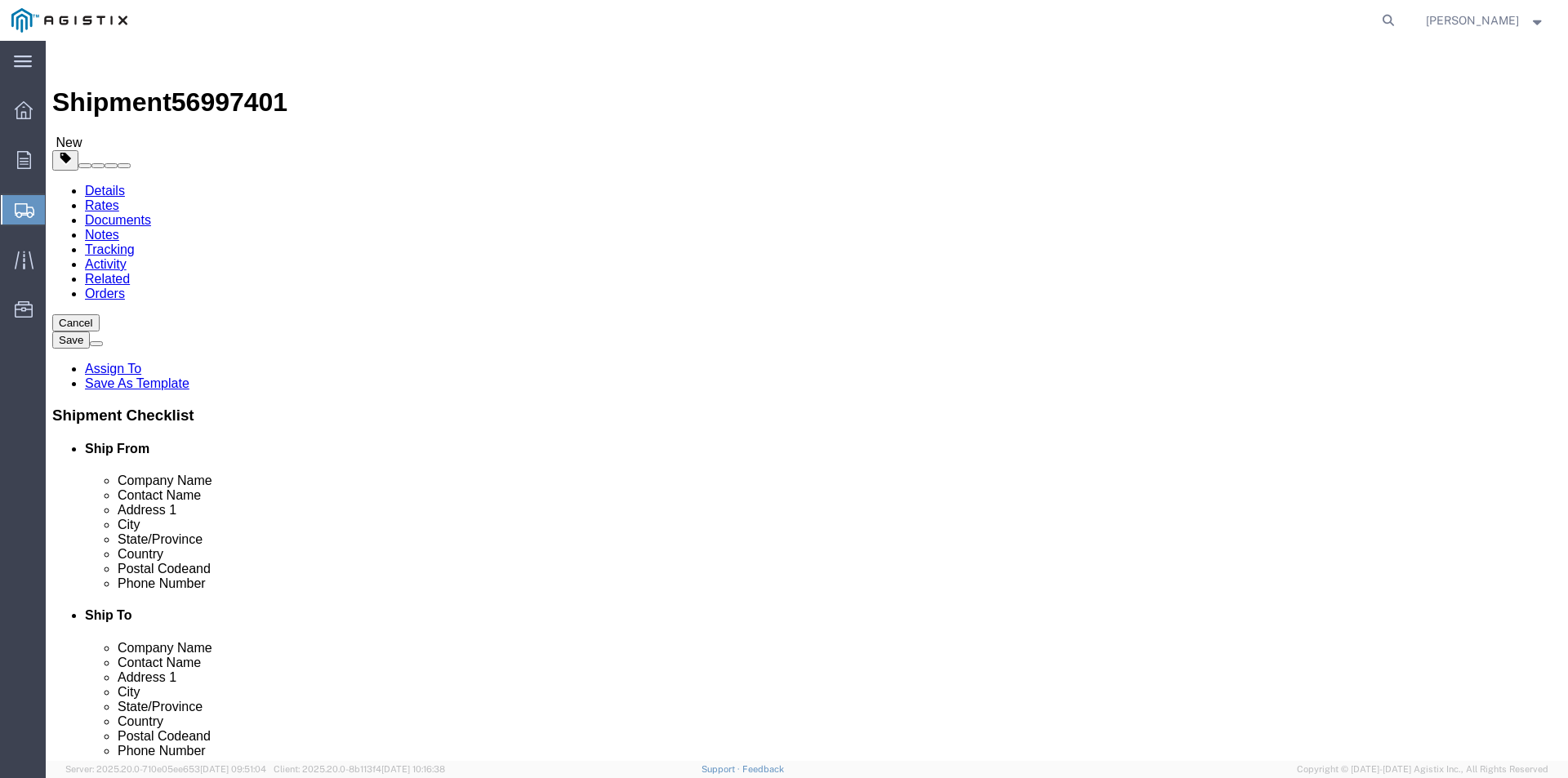
click input "text"
type input "44"
click input "text"
type input "66"
click input "text"
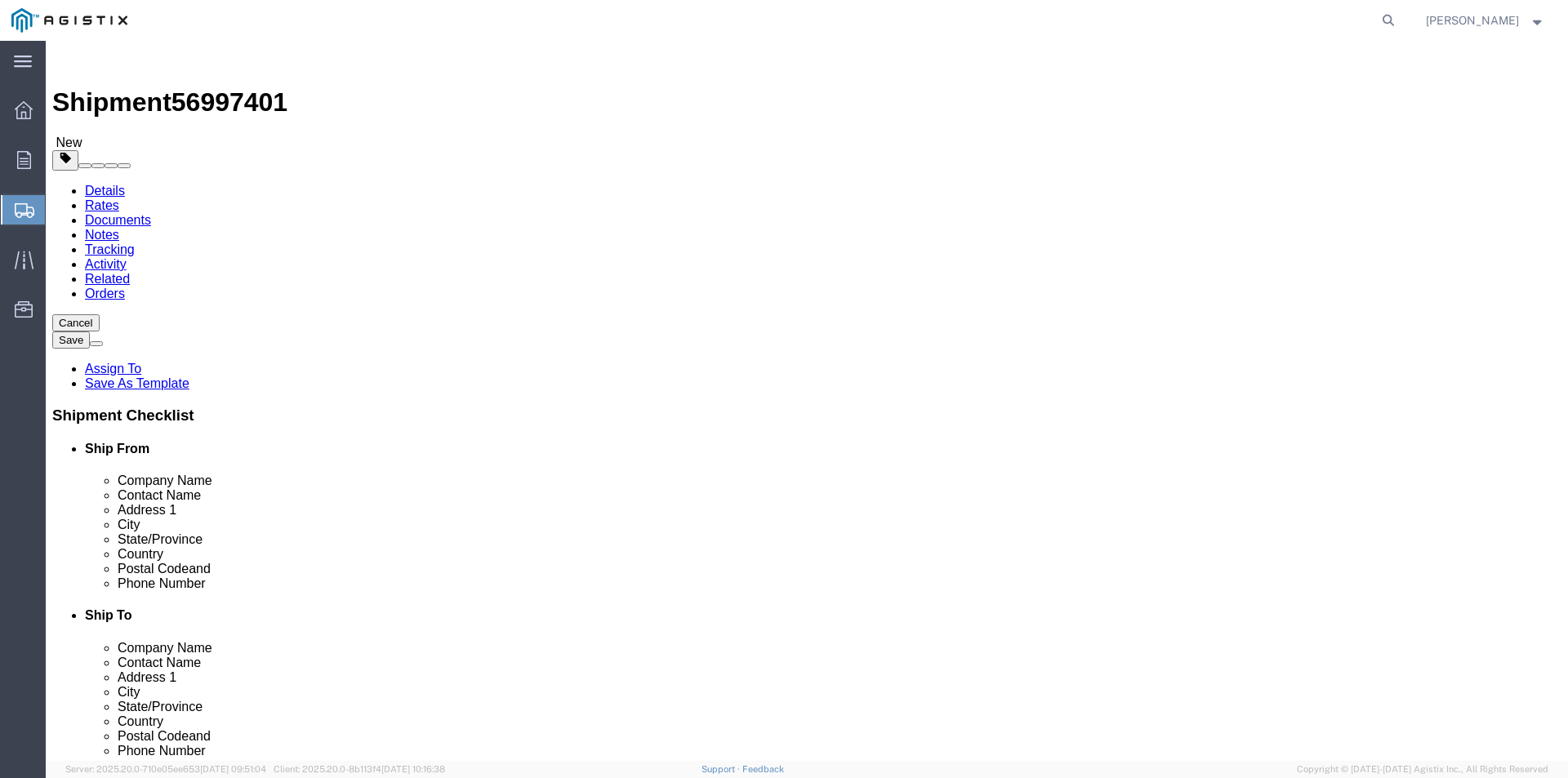
type input "72"
click input "0.00"
type input "0"
type input "2500.0"
click link "Add Content"
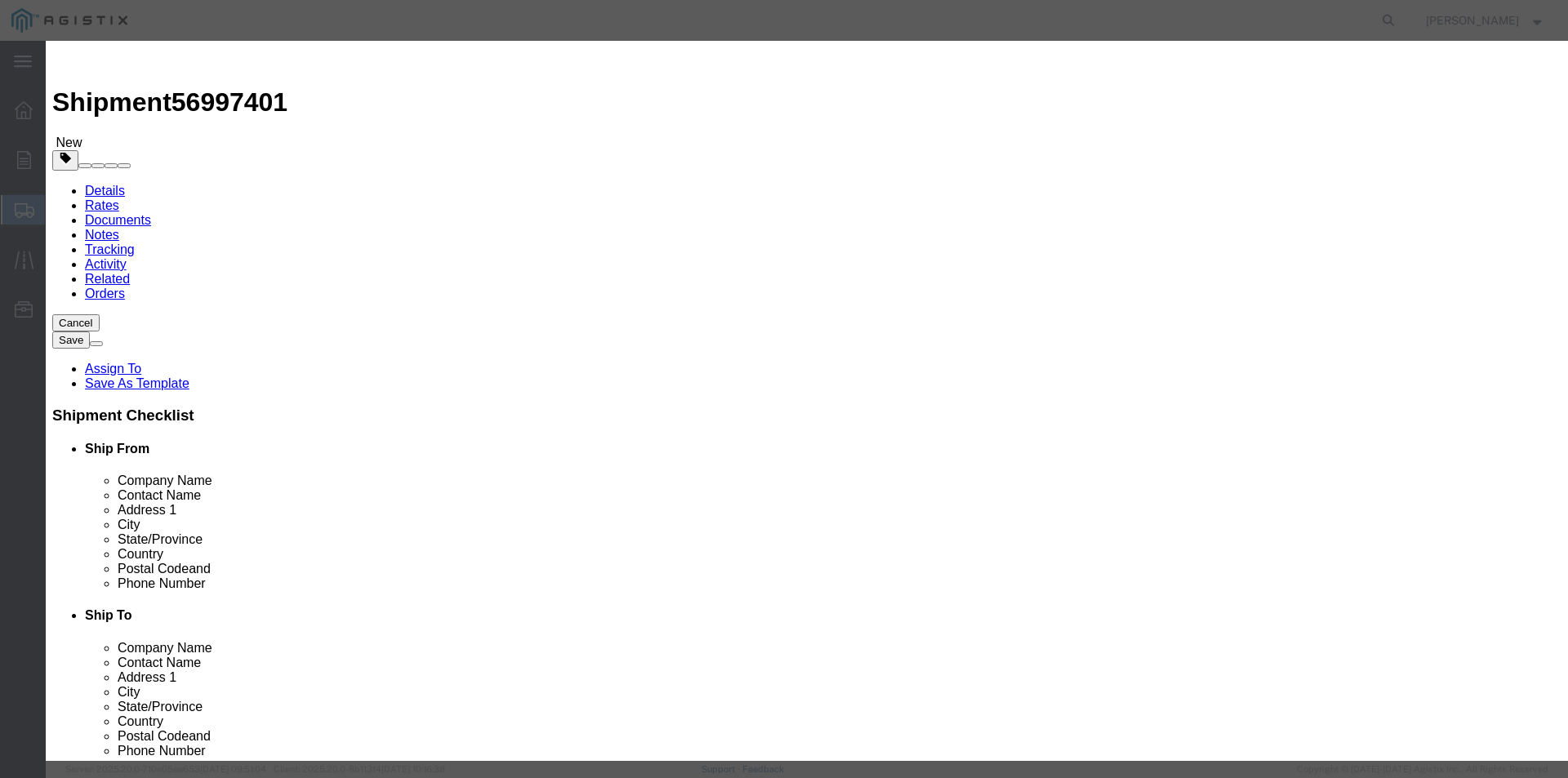
click input "text"
type input "FIBER OPTIC CABLE"
click input "0"
type input "1"
click input "text"
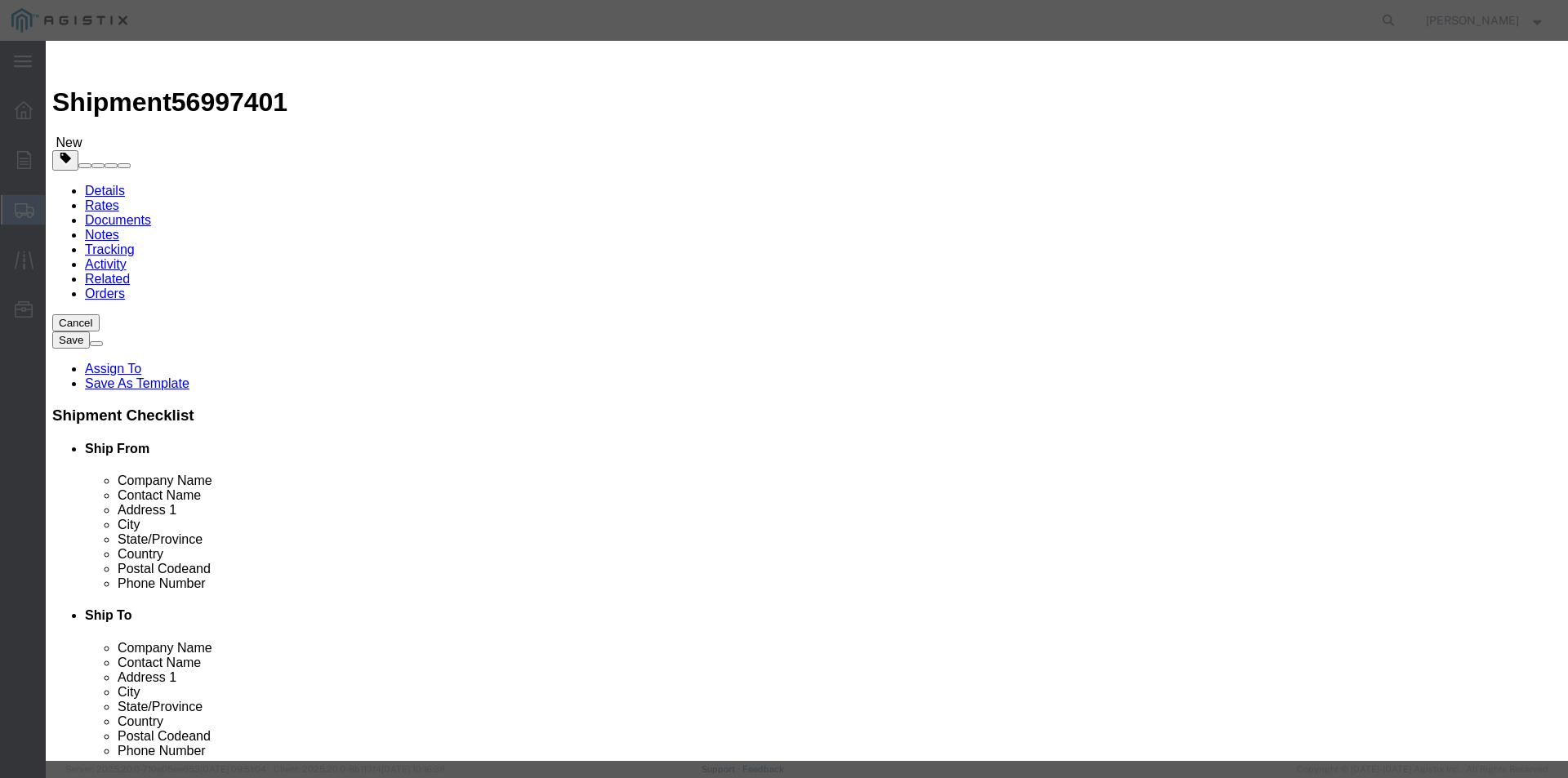
type input "18,000.00"
click select "Select 50 55 60 65 70 85 92.5 100 125 175 250 300 400"
select select "85"
click select "Select 50 55 60 65 70 85 92.5 100 125 175 250 300 400"
click button "Save & Close"
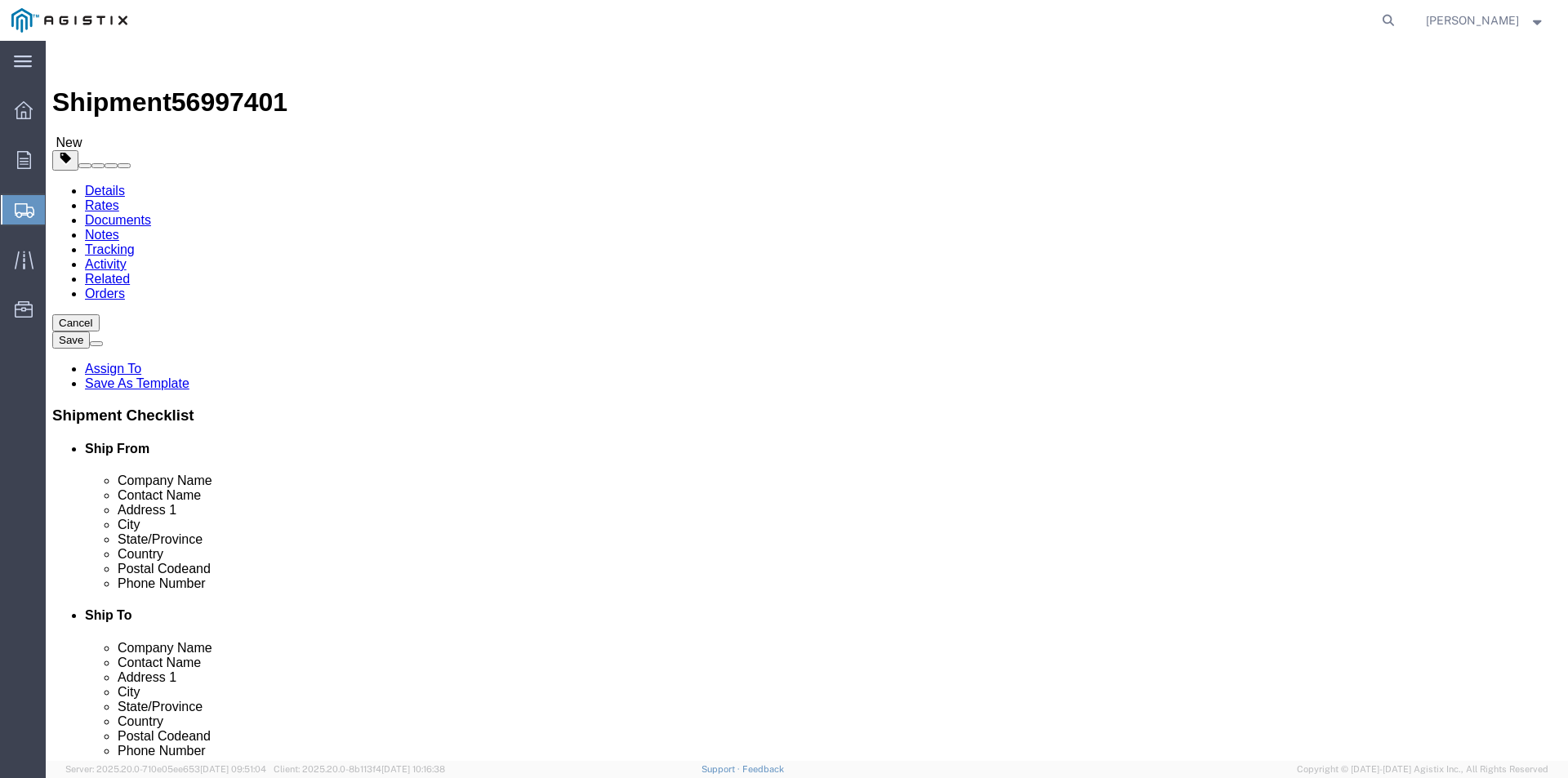
click button "Continue"
click button "Rate Shipment"
click div "Special Terms"
click icon
click select "Select America Fujikura Ltd (AFL Global) PG&E"
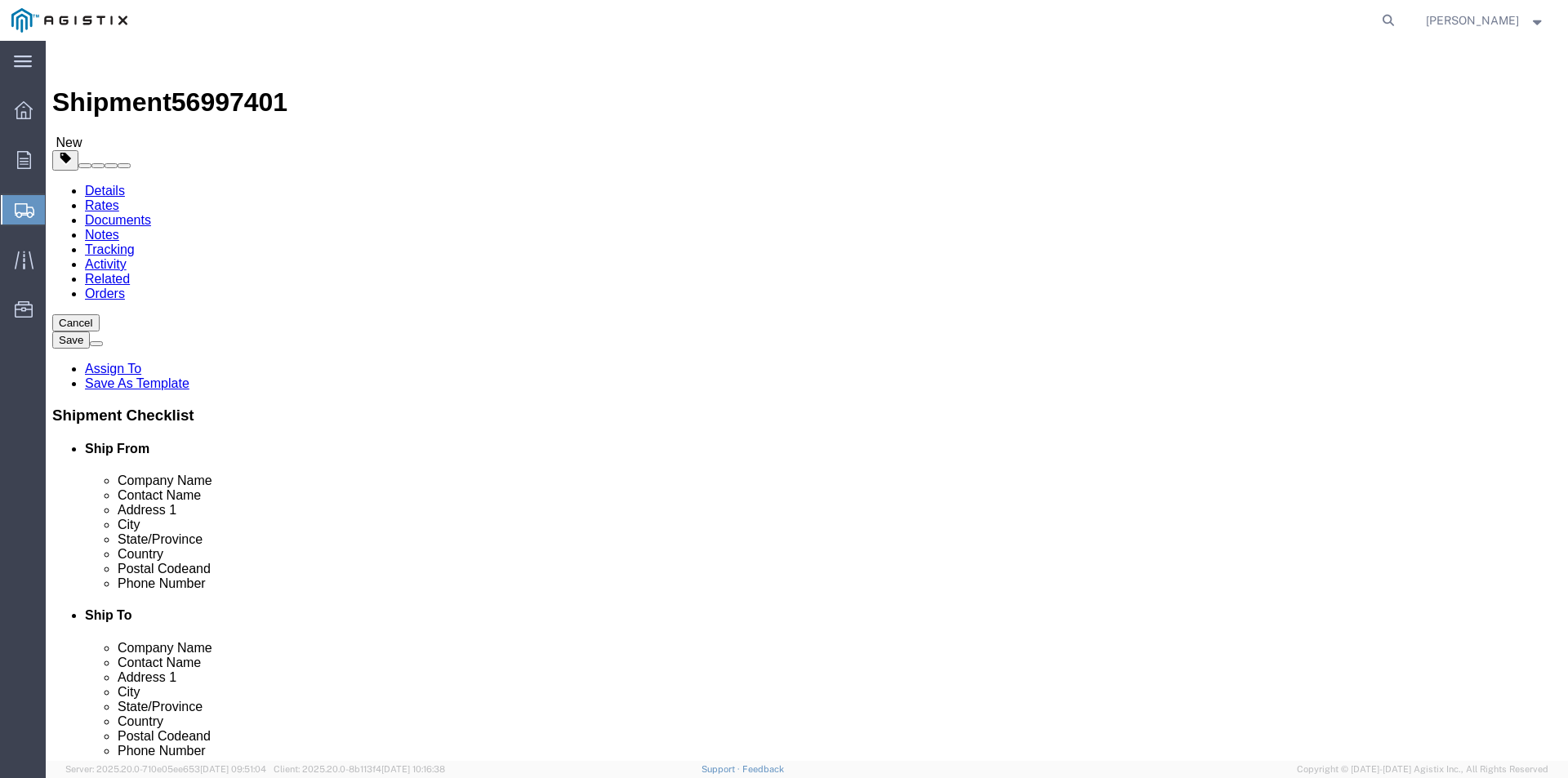
select select "9596"
click select "Select America Fujikura Ltd (AFL Global) PG&E"
select select "PURCHORD"
select select
select select "19740"
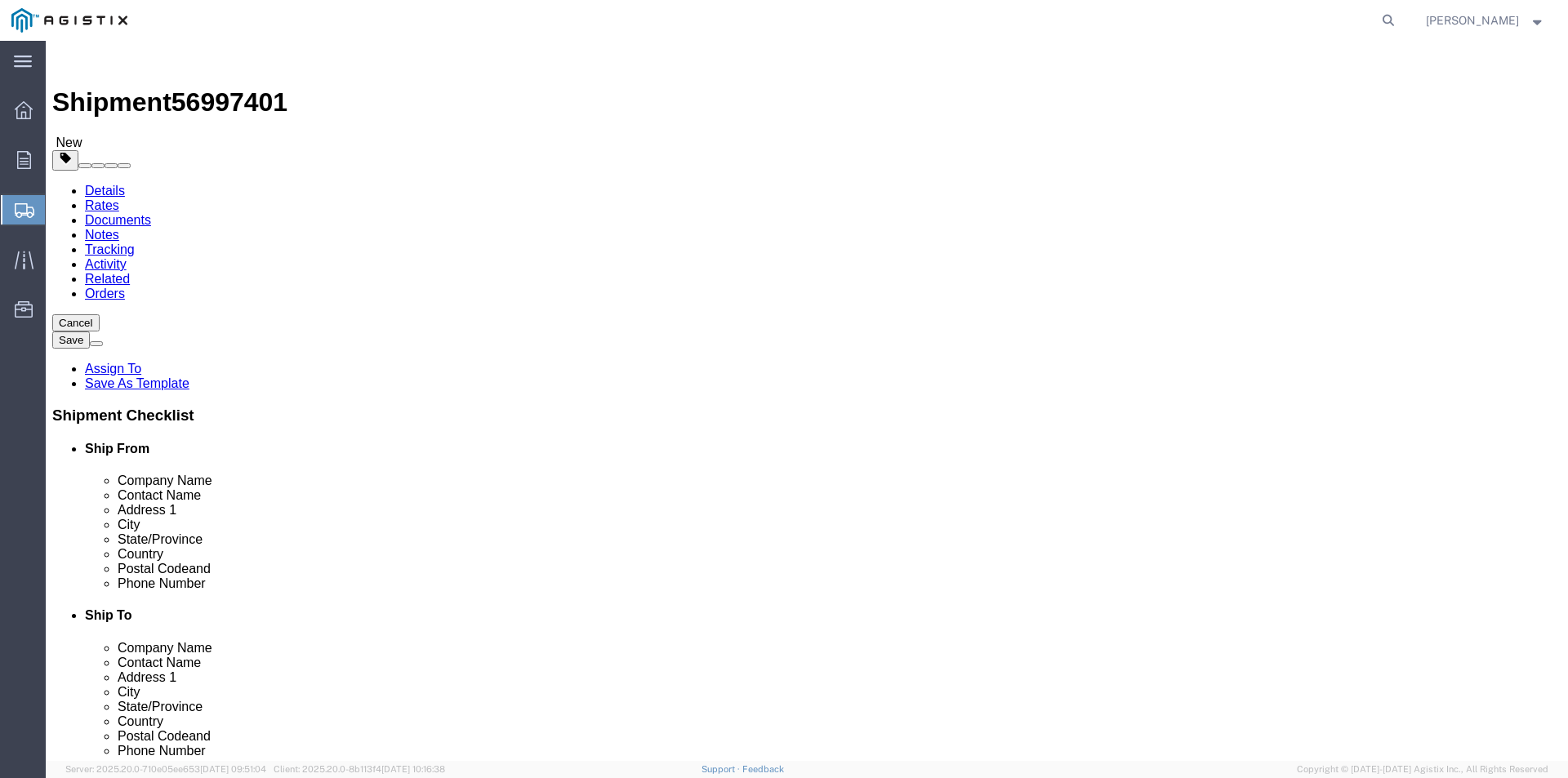
click select "Select All Others [GEOGRAPHIC_DATA] [GEOGRAPHIC_DATA] [GEOGRAPHIC_DATA] [GEOGRA…"
select select "19740"
click select "Select All Others [GEOGRAPHIC_DATA] [GEOGRAPHIC_DATA] [GEOGRAPHIC_DATA] [GEOGRA…"
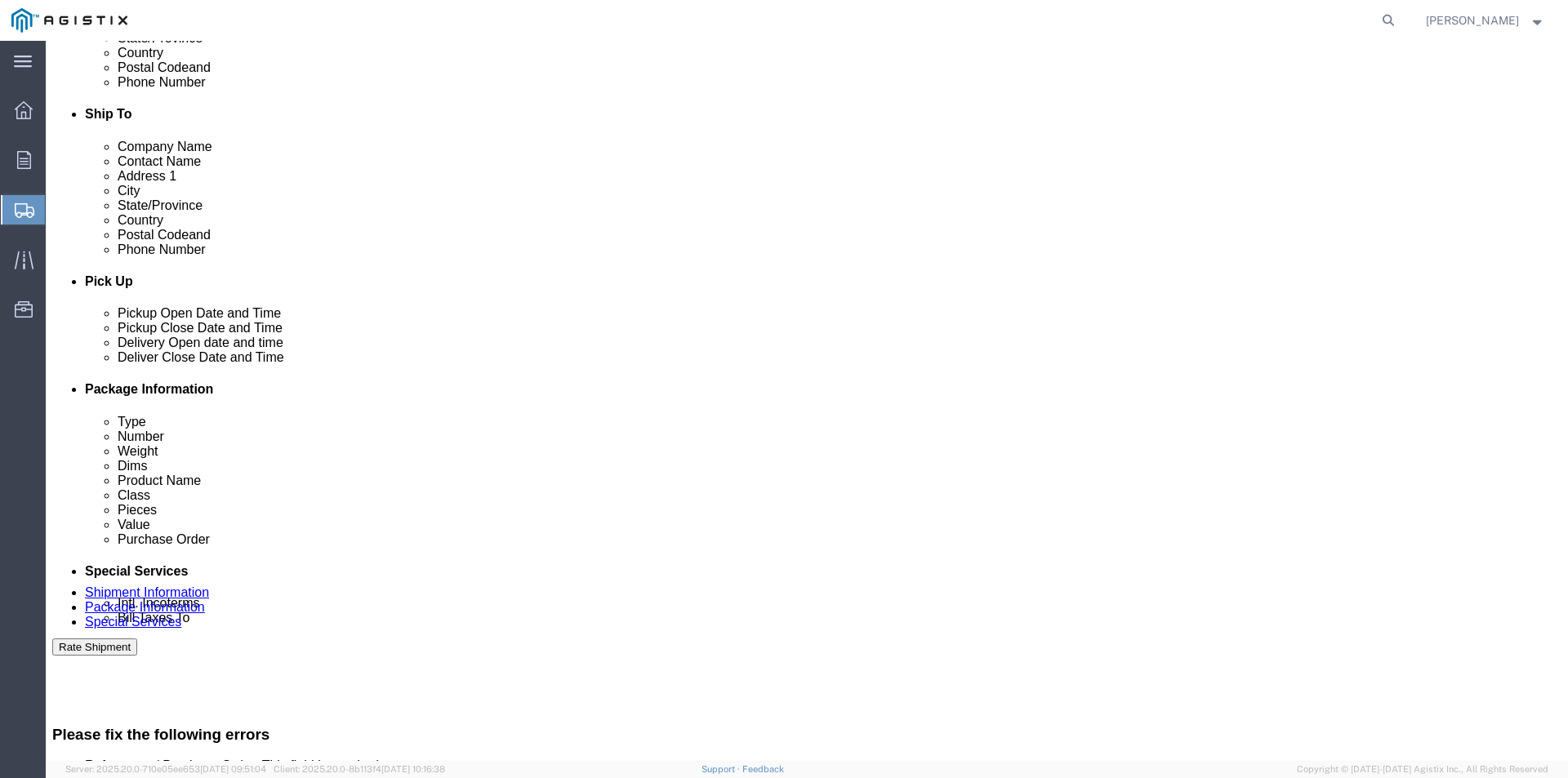
scroll to position [653, 0]
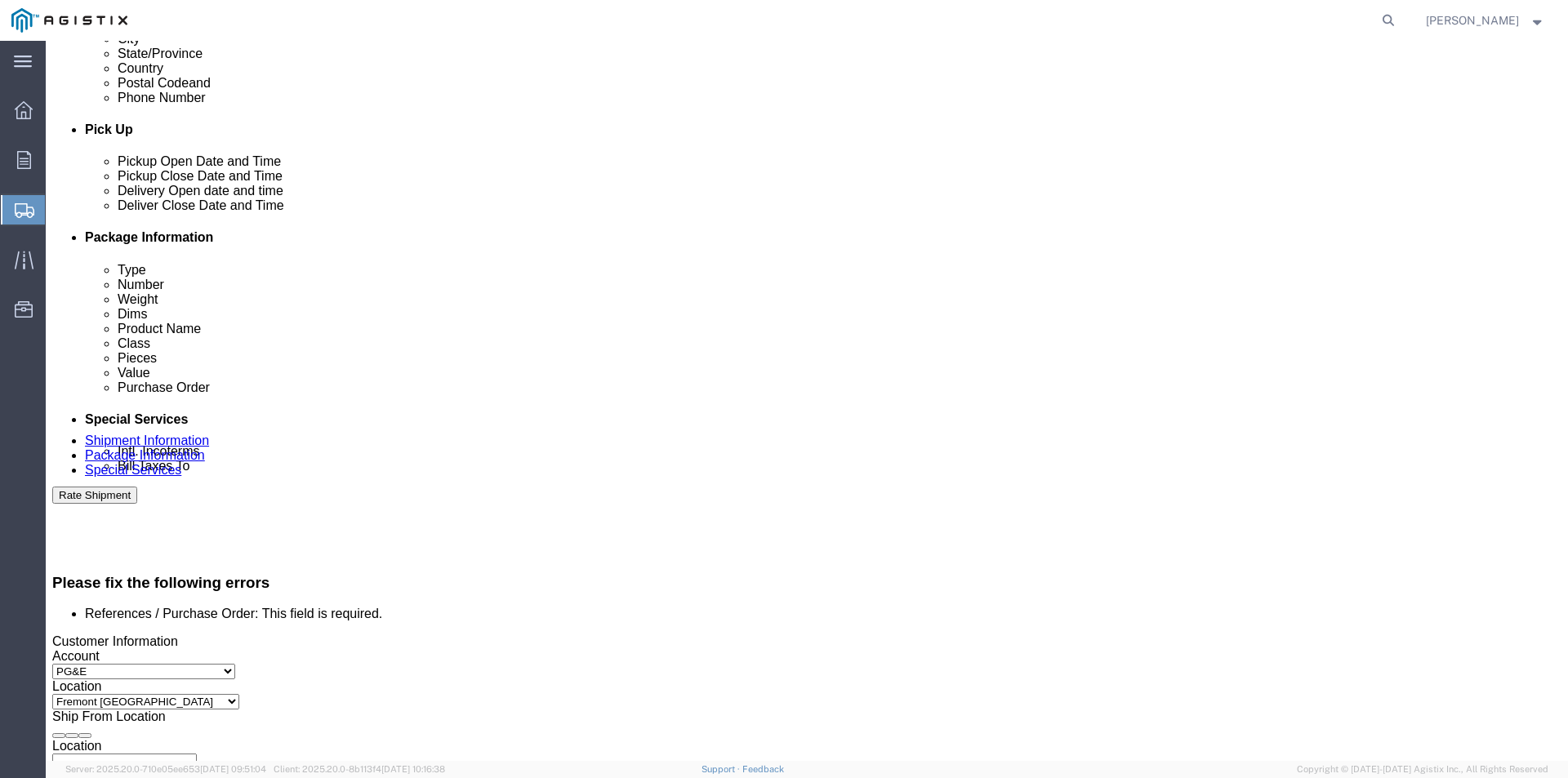
click input "References / Purchase Order: This field is required."
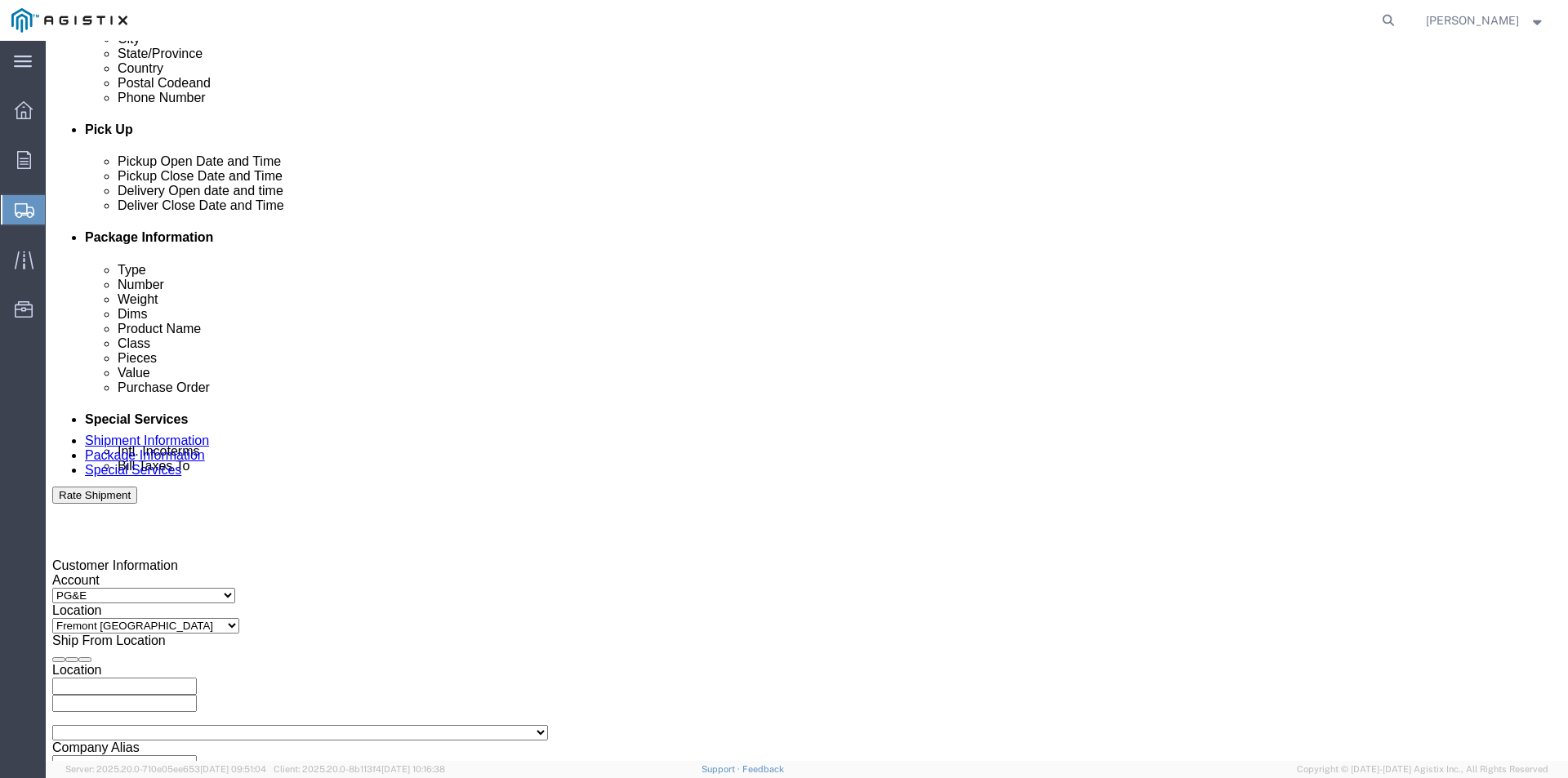
scroll to position [585, 0]
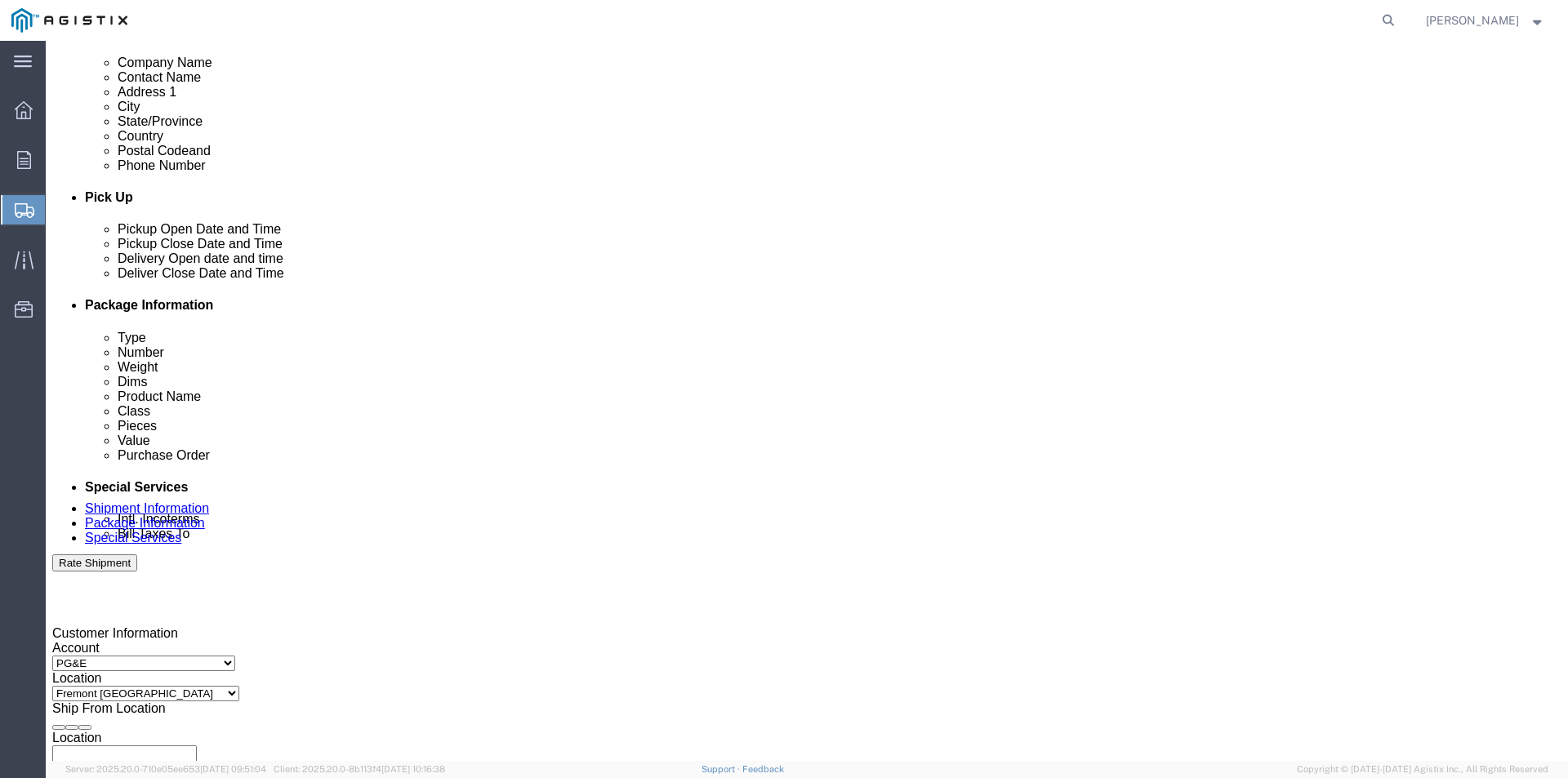
type input "2701189195"
click button "Rate Shipment"
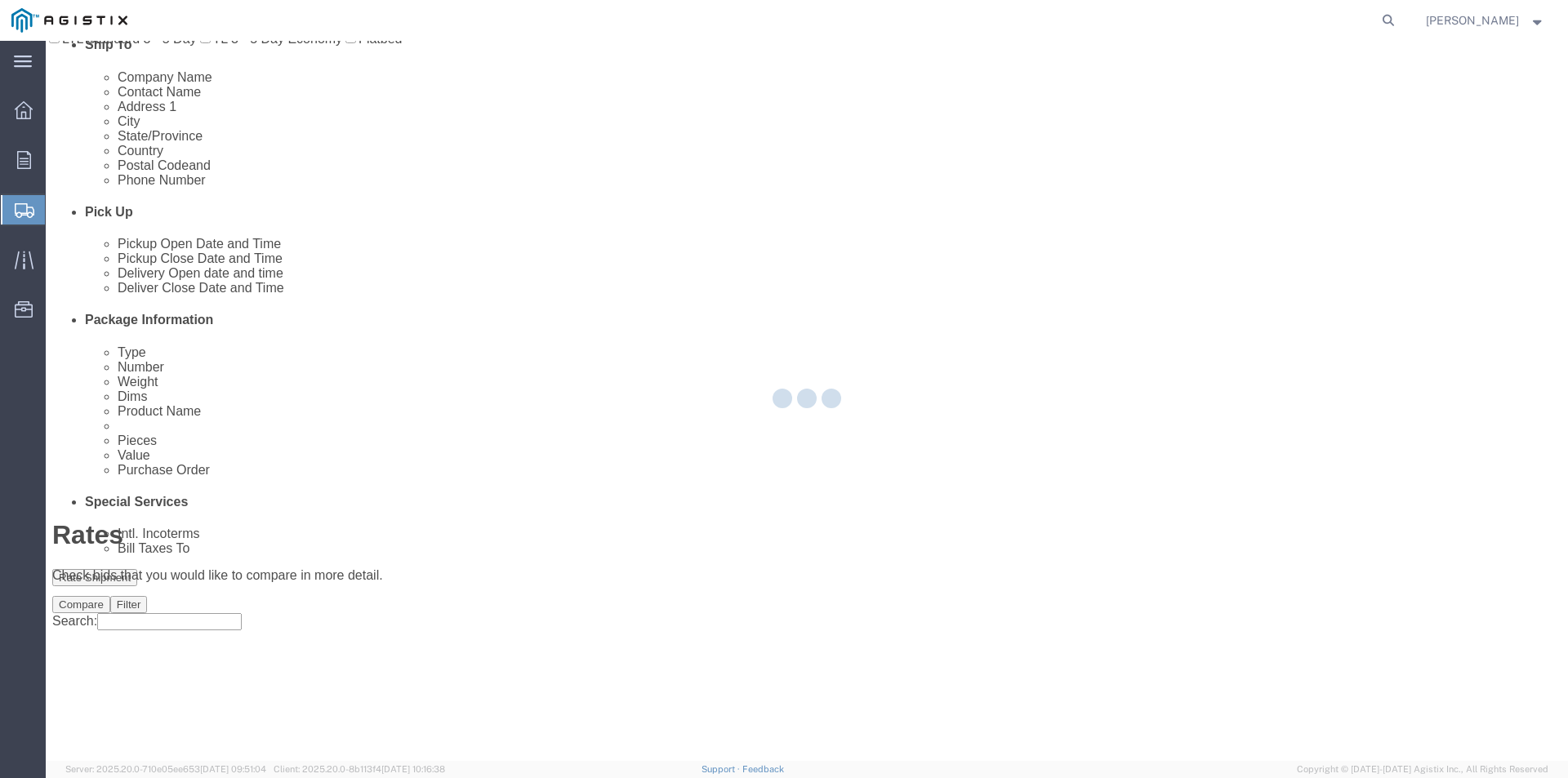
scroll to position [0, 0]
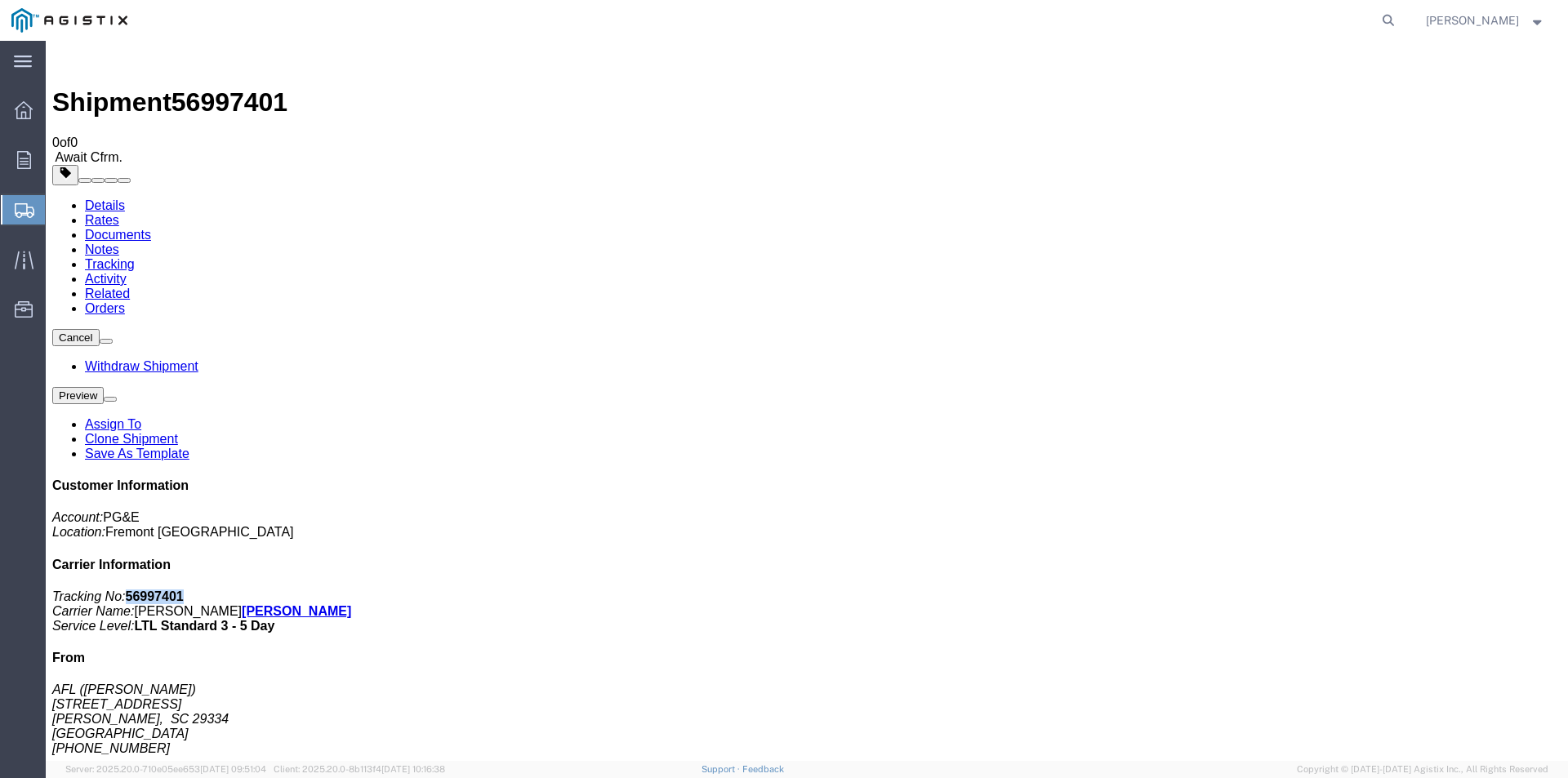
drag, startPoint x: 1335, startPoint y: 248, endPoint x: 1395, endPoint y: 249, distance: 60.0
click at [1395, 589] on p "Tracking No: 56997401 Carrier Name: [PERSON_NAME] [PERSON_NAME] Service Level: …" at bounding box center [807, 611] width 1510 height 44
copy b "56997401"
